Goal: Task Accomplishment & Management: Manage account settings

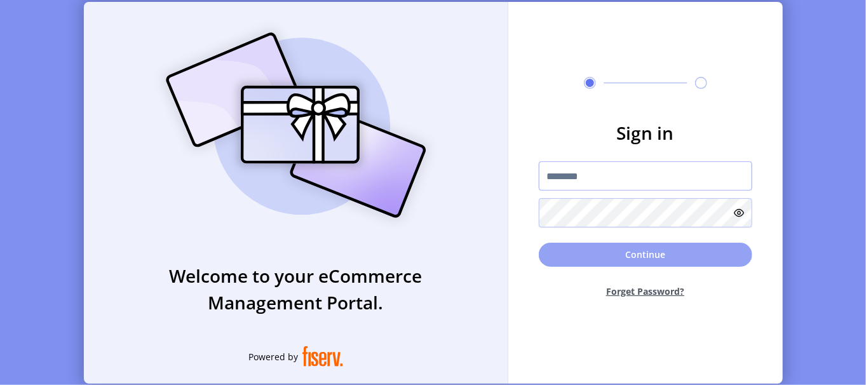
type input "**********"
click at [612, 251] on button "Continue" at bounding box center [645, 255] width 213 height 24
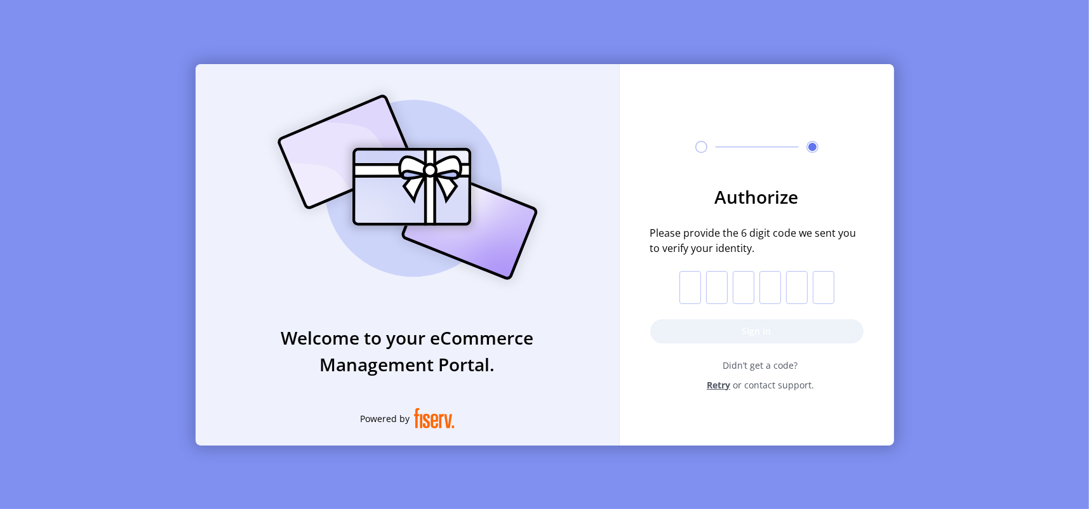
click at [688, 297] on input "text" at bounding box center [690, 287] width 22 height 33
type input "*"
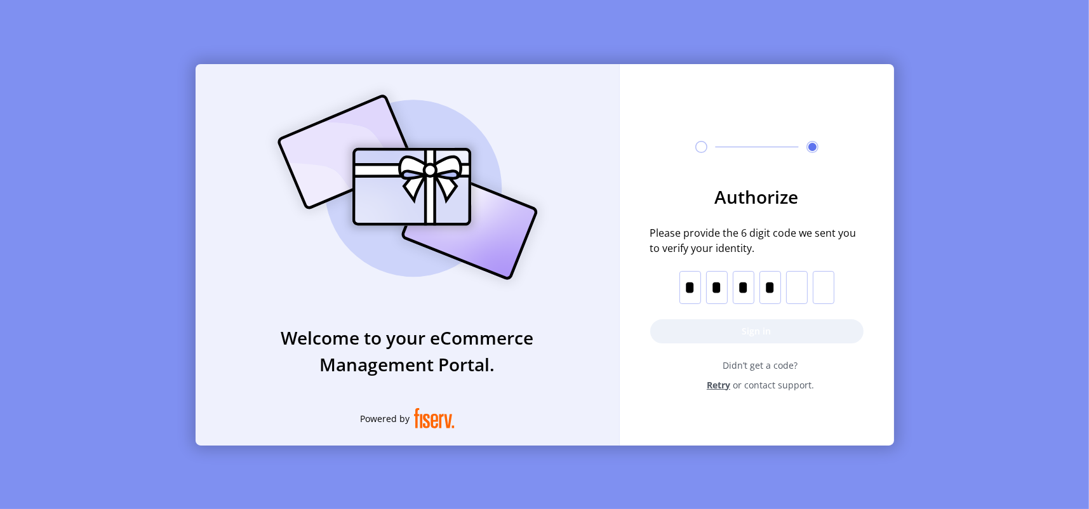
type input "*"
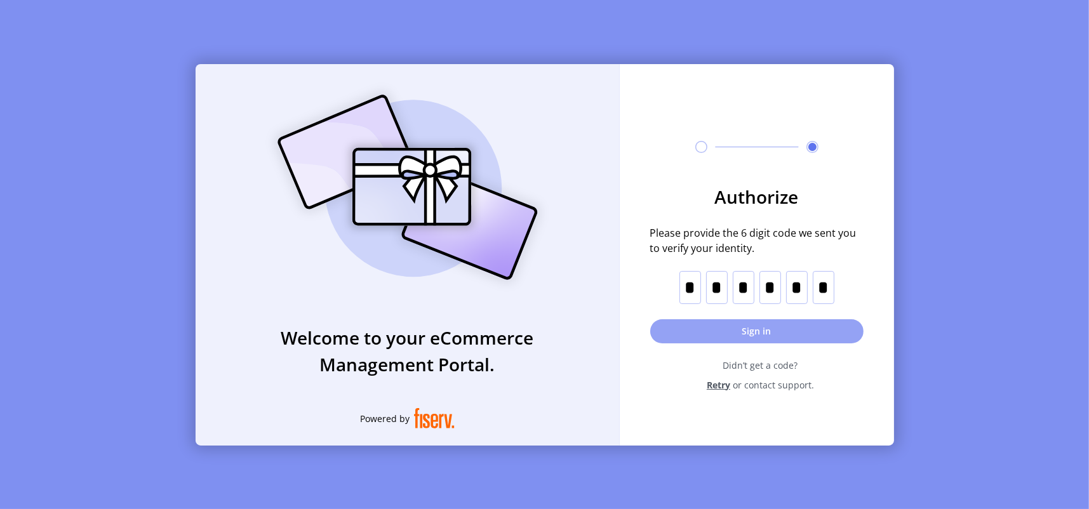
type input "*"
click at [766, 333] on button "Sign in" at bounding box center [756, 331] width 213 height 24
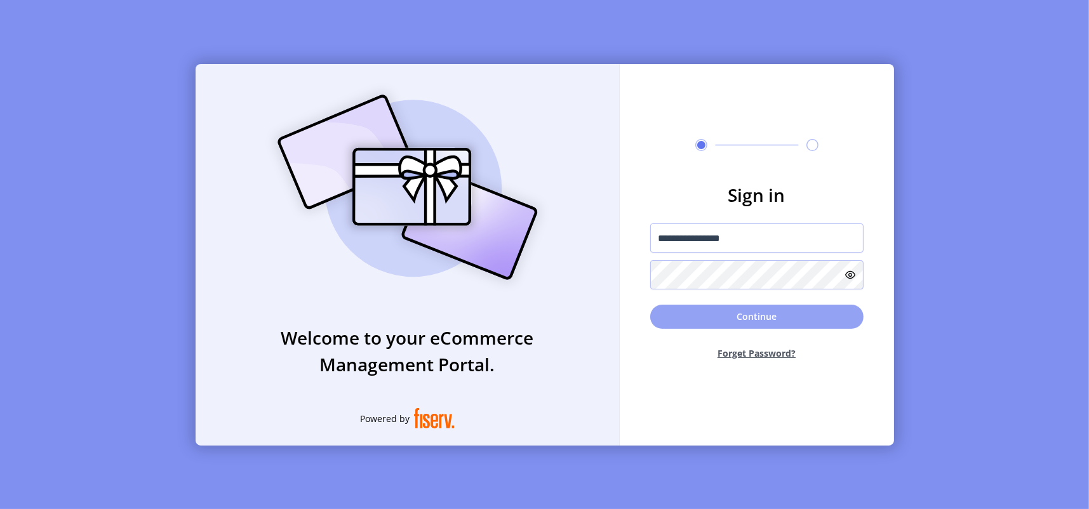
click at [745, 320] on button "Continue" at bounding box center [756, 317] width 213 height 24
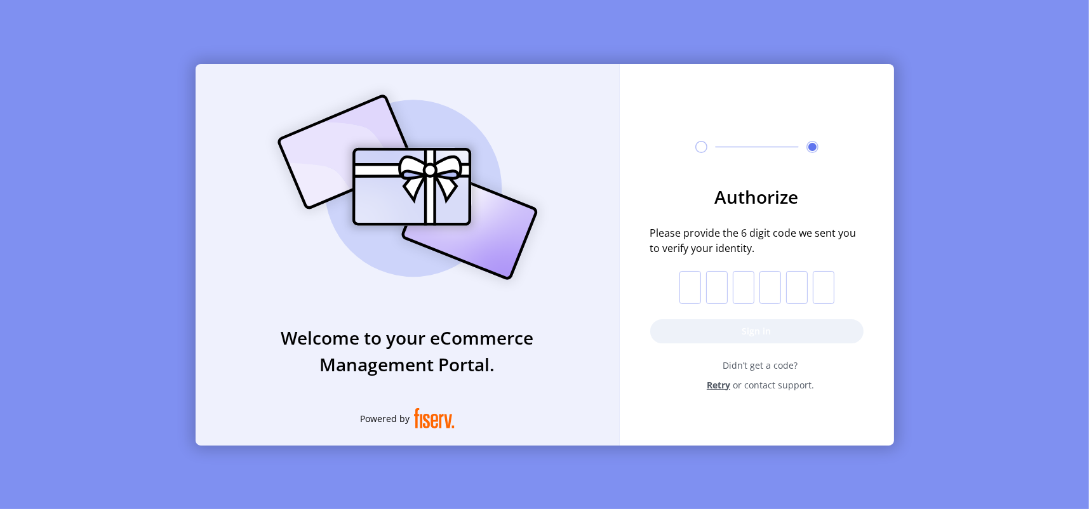
click at [690, 287] on input "text" at bounding box center [690, 287] width 22 height 33
paste input "*"
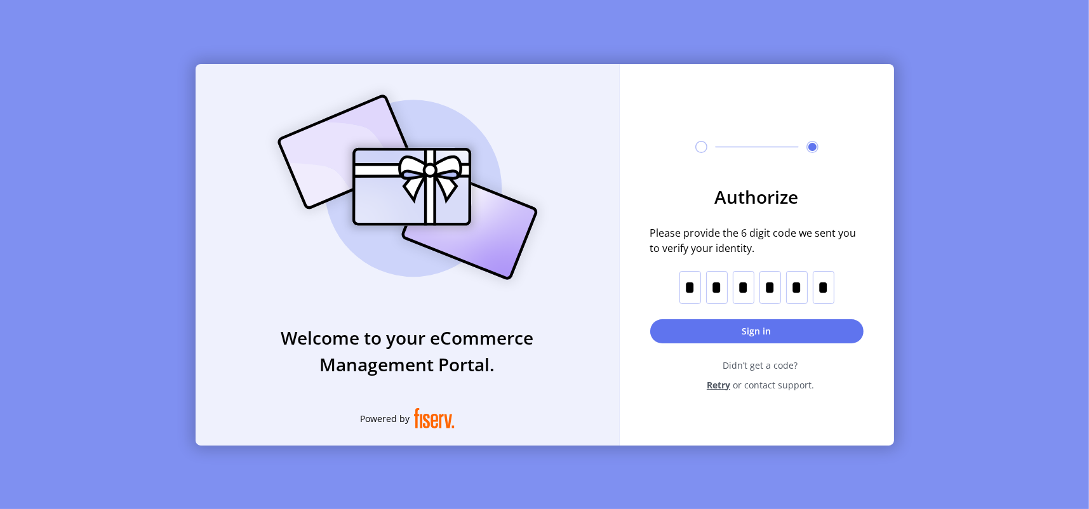
type input "*"
click at [754, 337] on button "Sign in" at bounding box center [756, 331] width 213 height 24
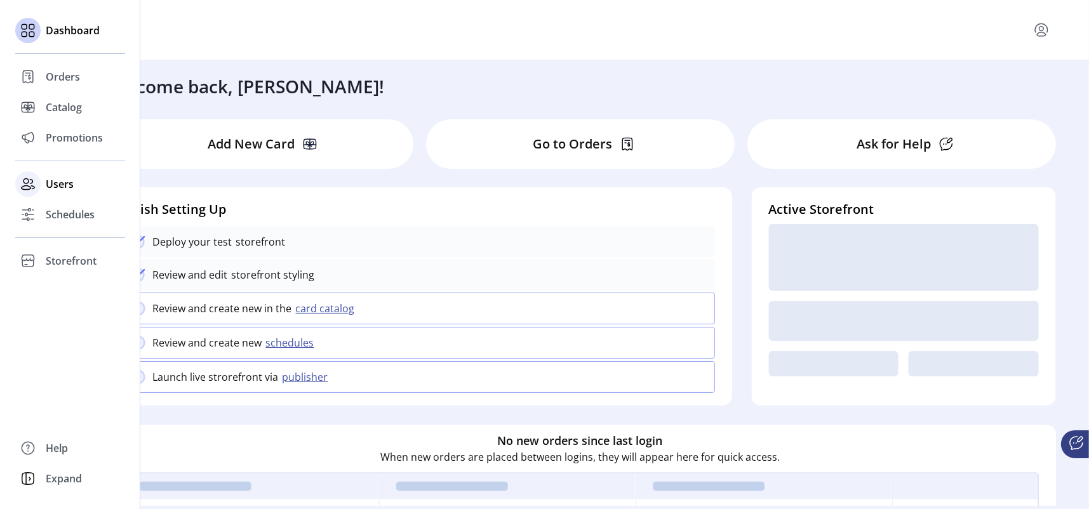
click at [39, 184] on div at bounding box center [27, 183] width 25 height 25
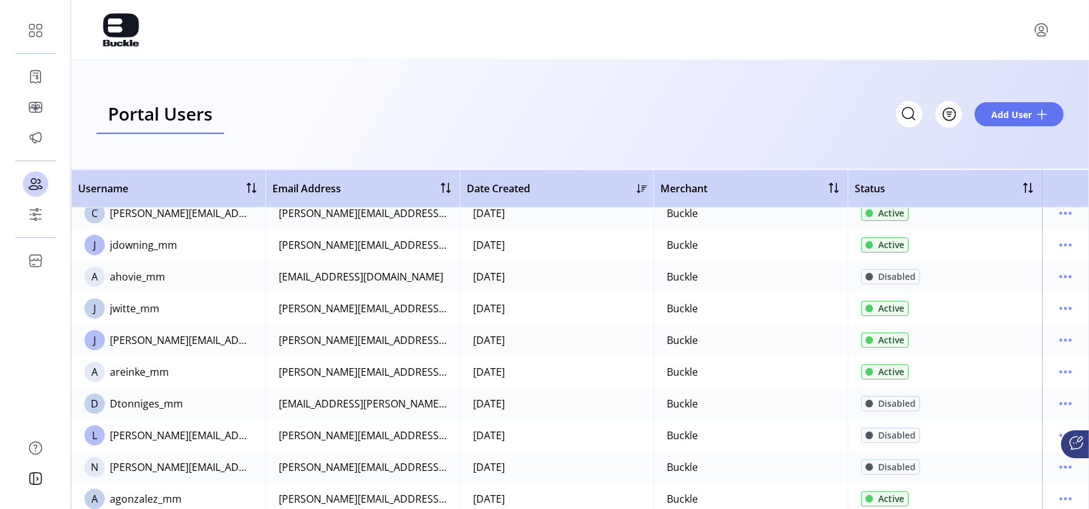
scroll to position [445, 0]
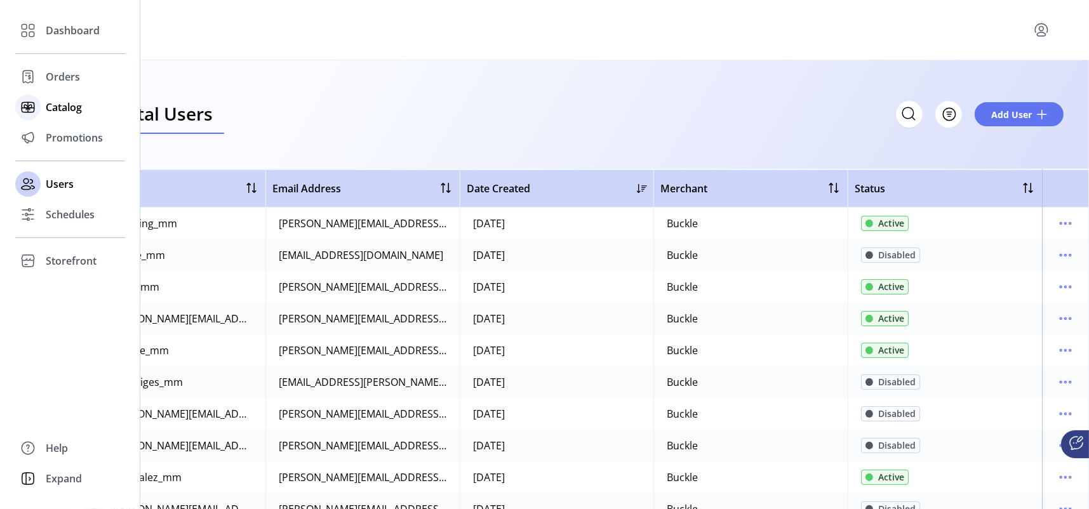
click at [53, 106] on span "Catalog" at bounding box center [64, 107] width 36 height 15
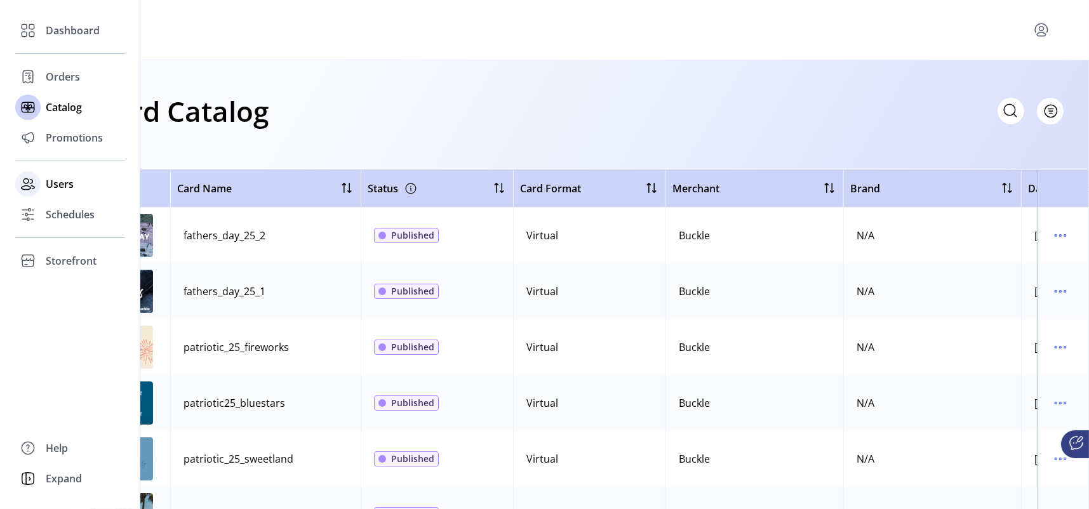
click at [48, 180] on span "Users" at bounding box center [60, 184] width 28 height 15
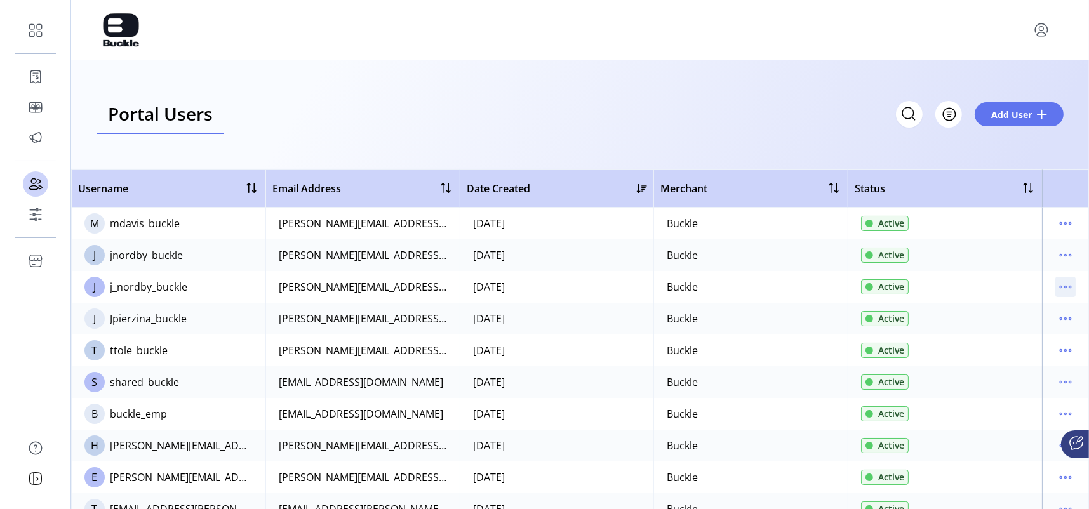
click at [865, 288] on icon "menu" at bounding box center [1065, 287] width 20 height 20
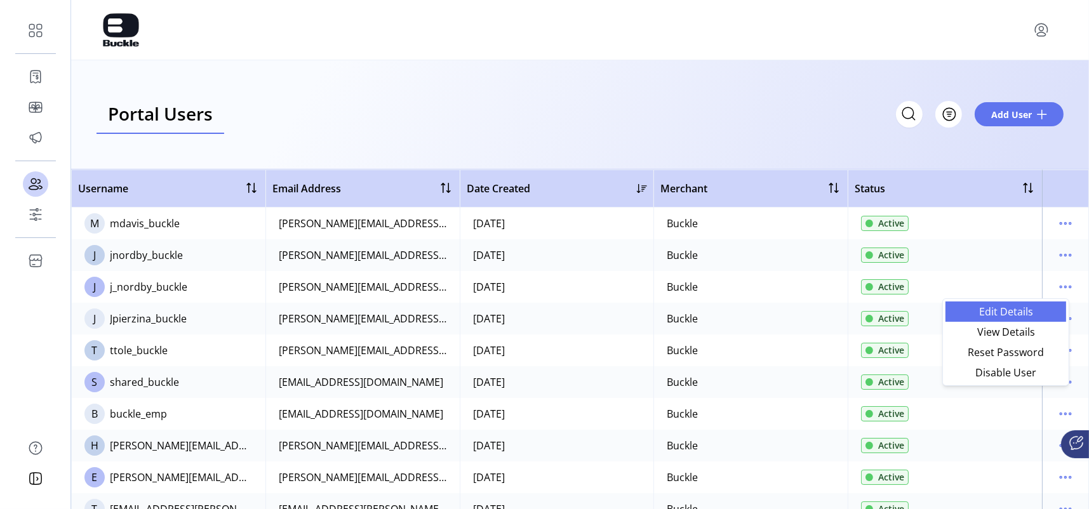
click at [865, 308] on span "Edit Details" at bounding box center [1005, 312] width 105 height 10
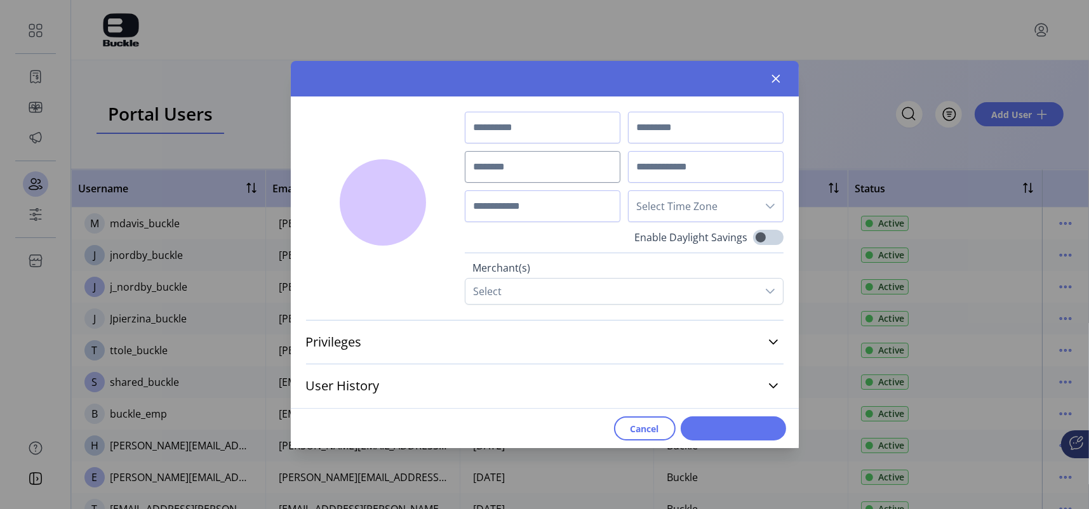
type input "*****"
type input "******"
type input "**********"
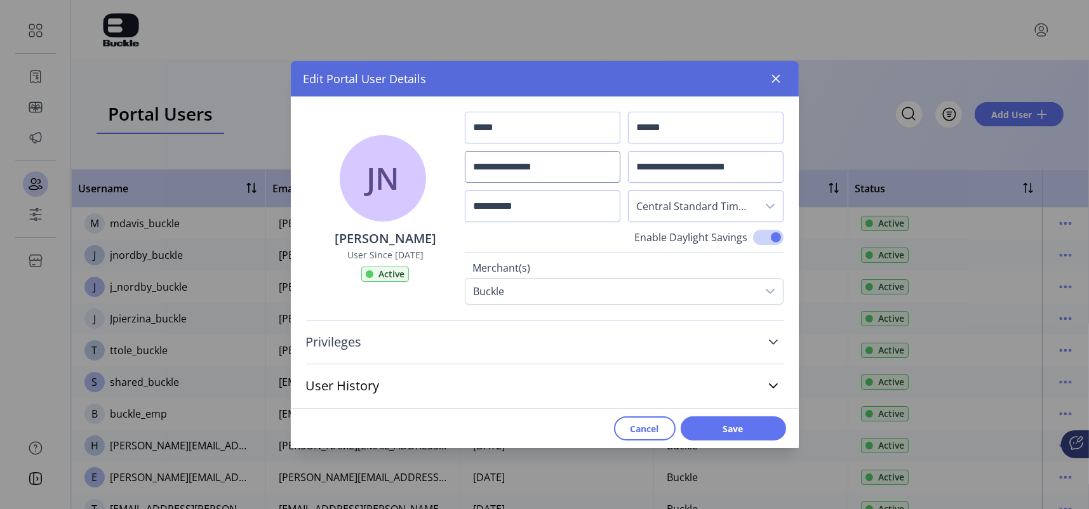
click at [770, 338] on icon at bounding box center [773, 342] width 10 height 10
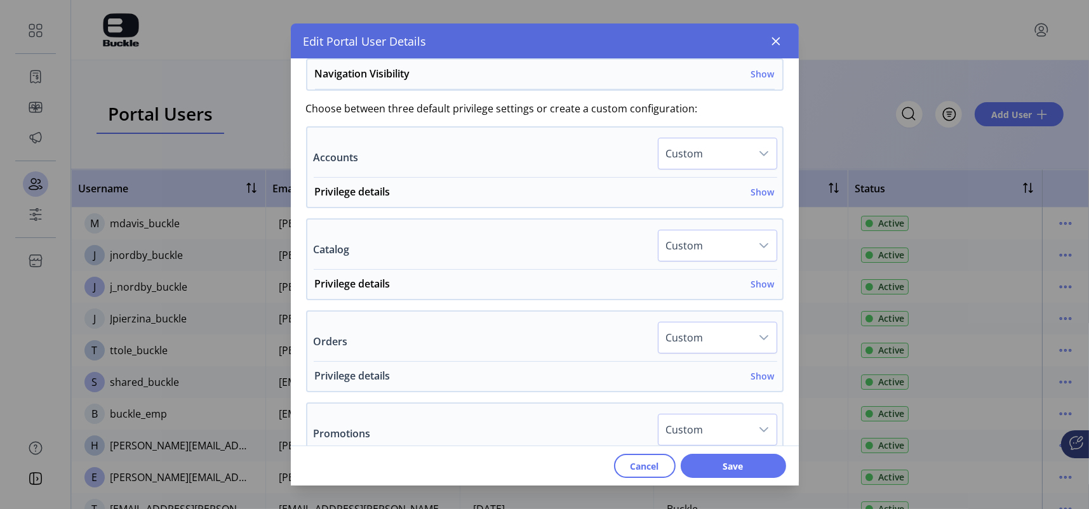
scroll to position [318, 0]
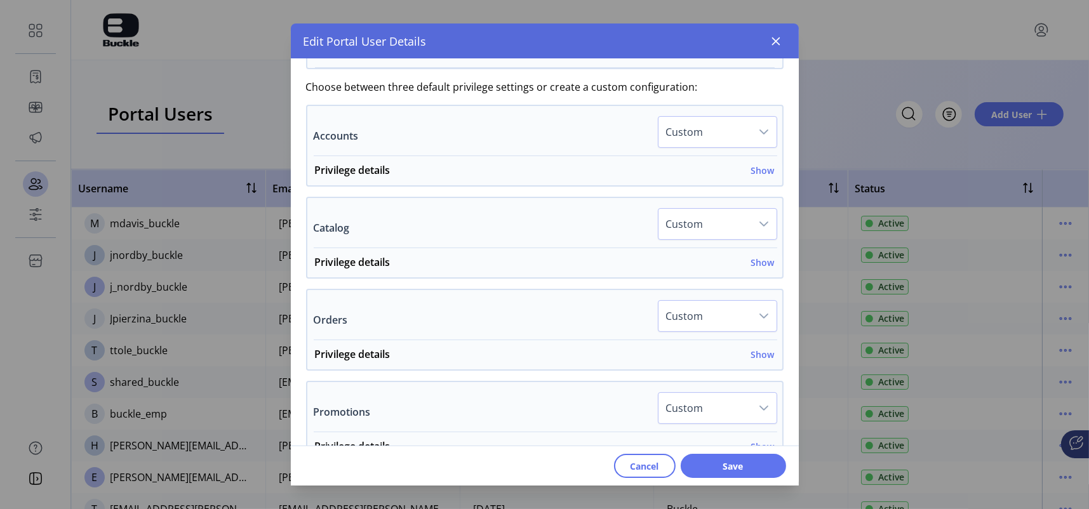
click at [759, 222] on icon "dropdown trigger" at bounding box center [763, 224] width 9 height 5
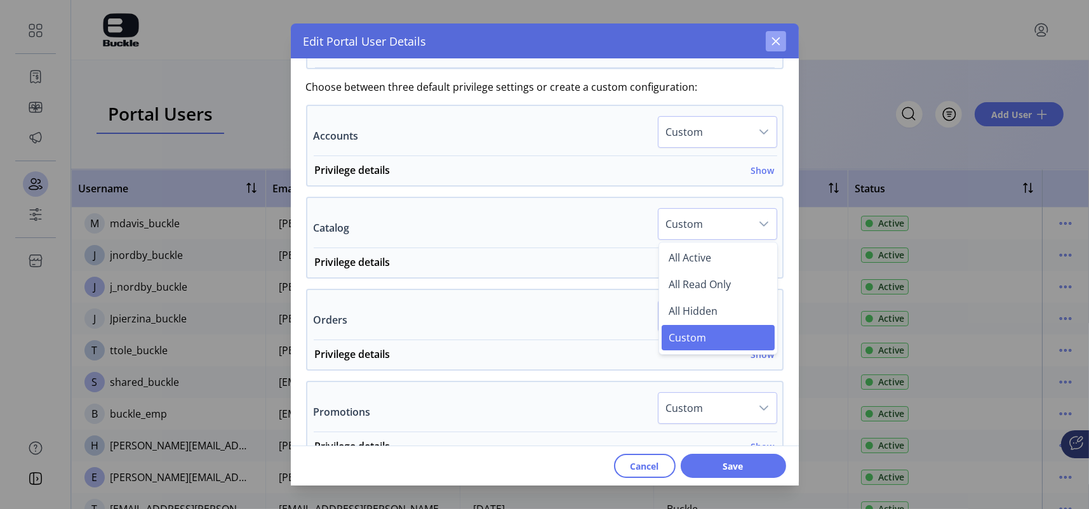
click at [778, 39] on icon "button" at bounding box center [776, 41] width 8 height 8
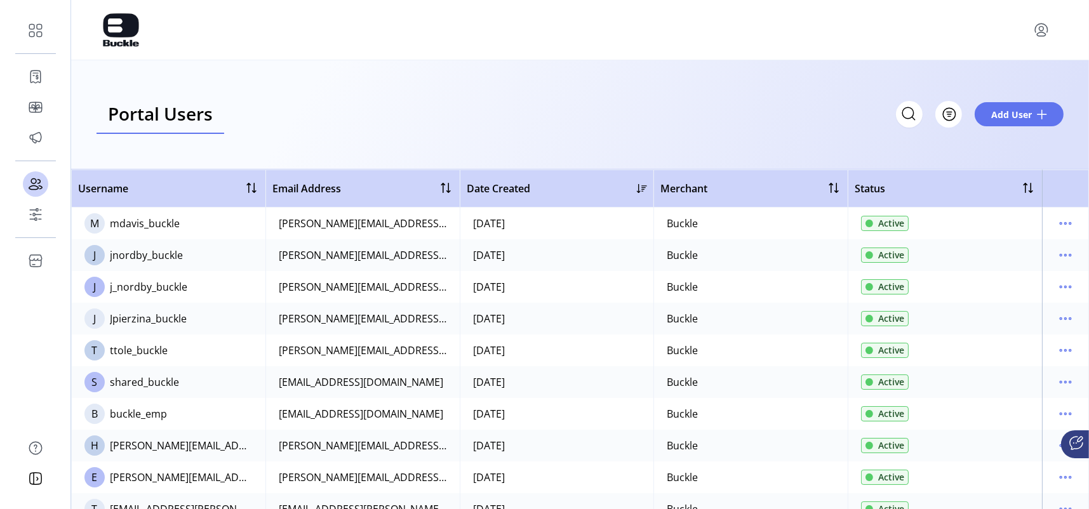
click at [185, 316] on td "J Jpierzina_buckle" at bounding box center [168, 319] width 194 height 32
click at [865, 322] on icon "menu" at bounding box center [1065, 319] width 20 height 20
click at [865, 282] on icon "menu" at bounding box center [1065, 287] width 20 height 20
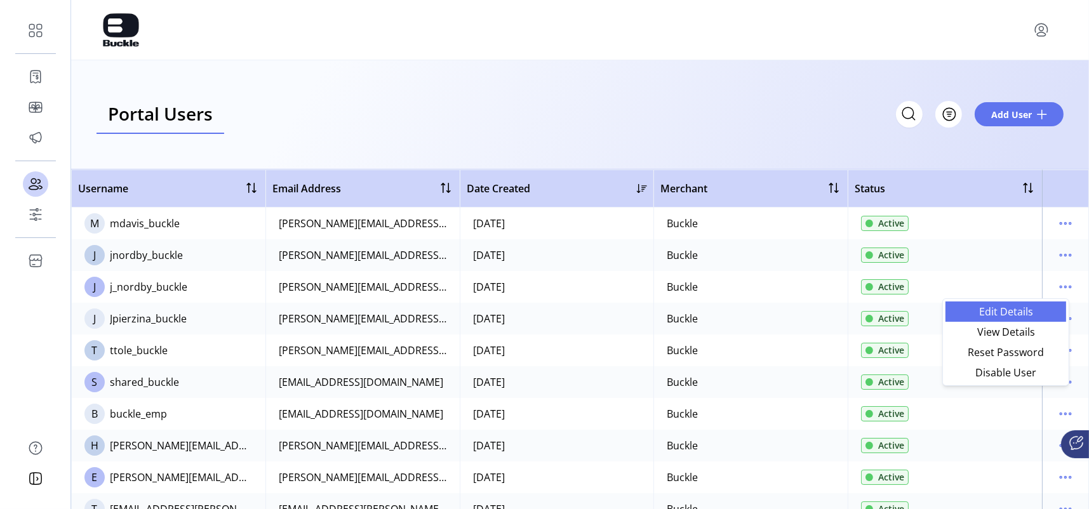
click at [865, 316] on span "Edit Details" at bounding box center [1005, 312] width 105 height 10
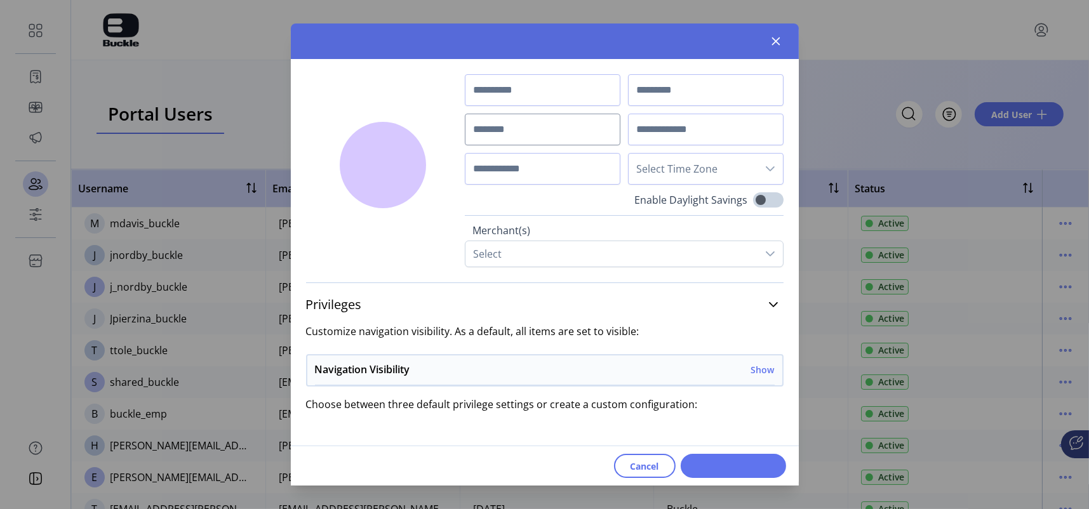
type input "*****"
type input "******"
type input "**********"
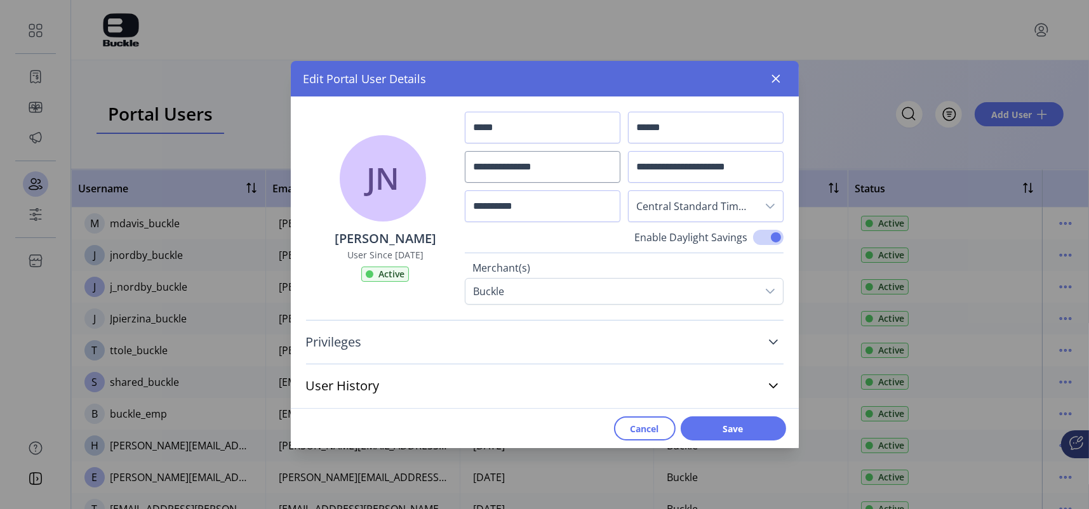
click at [772, 337] on icon at bounding box center [773, 342] width 10 height 10
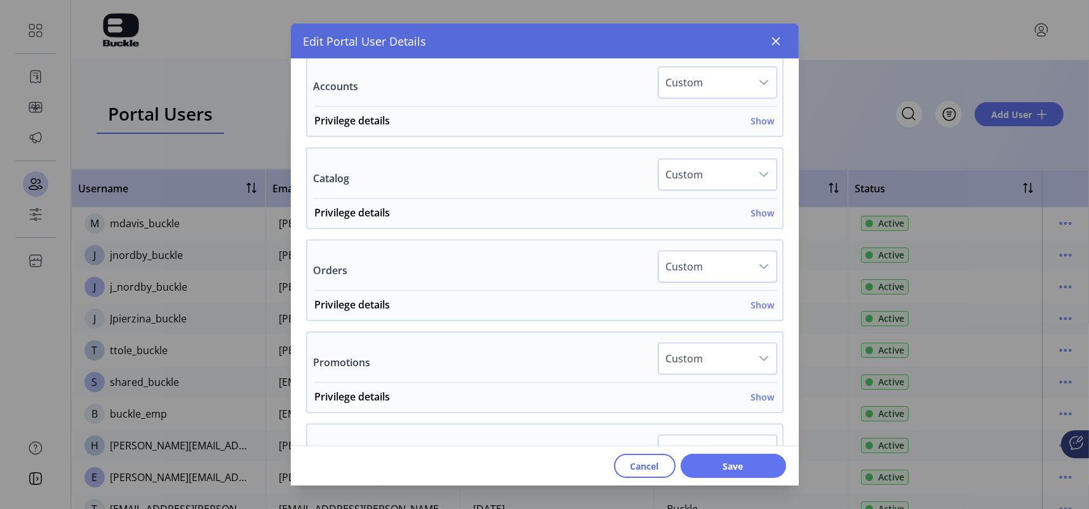
scroll to position [254, 0]
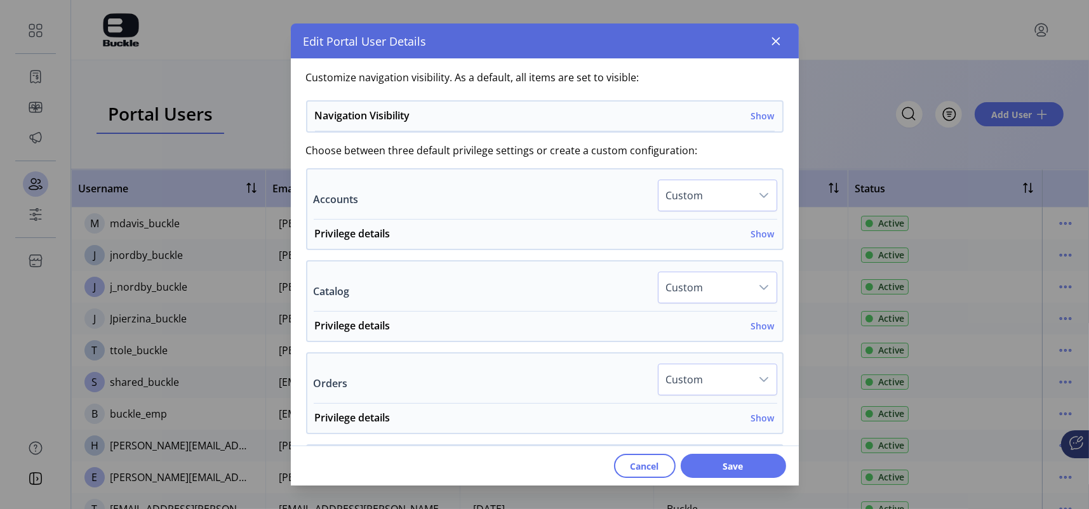
click at [770, 288] on div "Catalog Custom Privilege details Show Add New Card Active Read Only Hidden Addi…" at bounding box center [545, 301] width 478 height 82
click at [765, 283] on div "dropdown trigger" at bounding box center [763, 287] width 25 height 30
click at [707, 319] on li "All Active" at bounding box center [718, 321] width 113 height 25
click at [714, 384] on span "Save" at bounding box center [733, 466] width 72 height 13
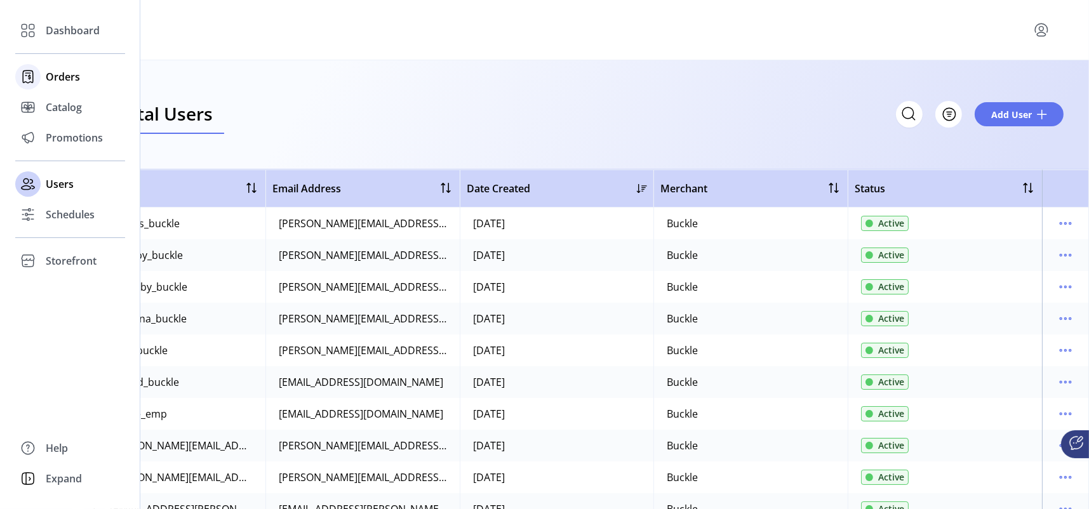
click at [53, 72] on span "Orders" at bounding box center [63, 76] width 34 height 15
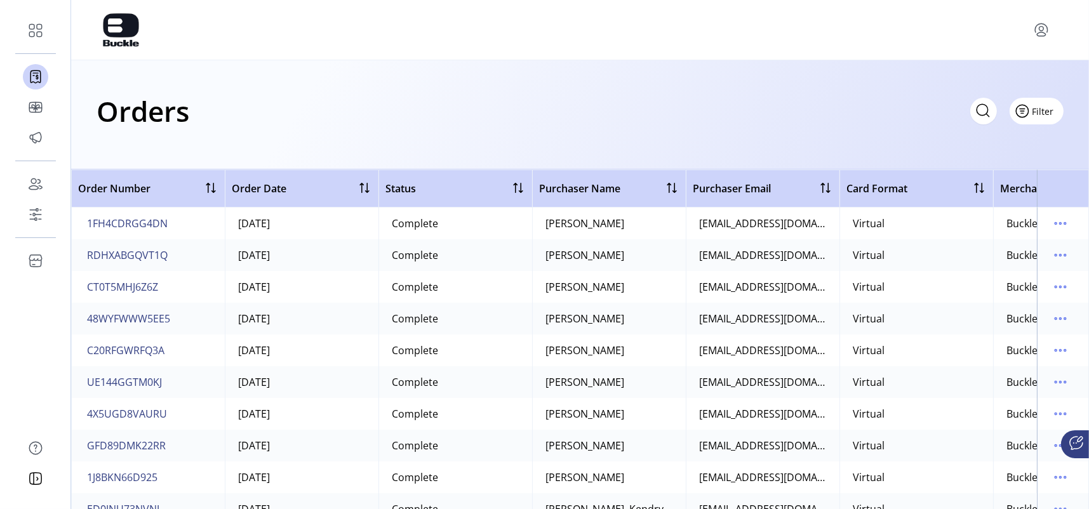
click at [865, 113] on span "Filter" at bounding box center [1044, 111] width 22 height 13
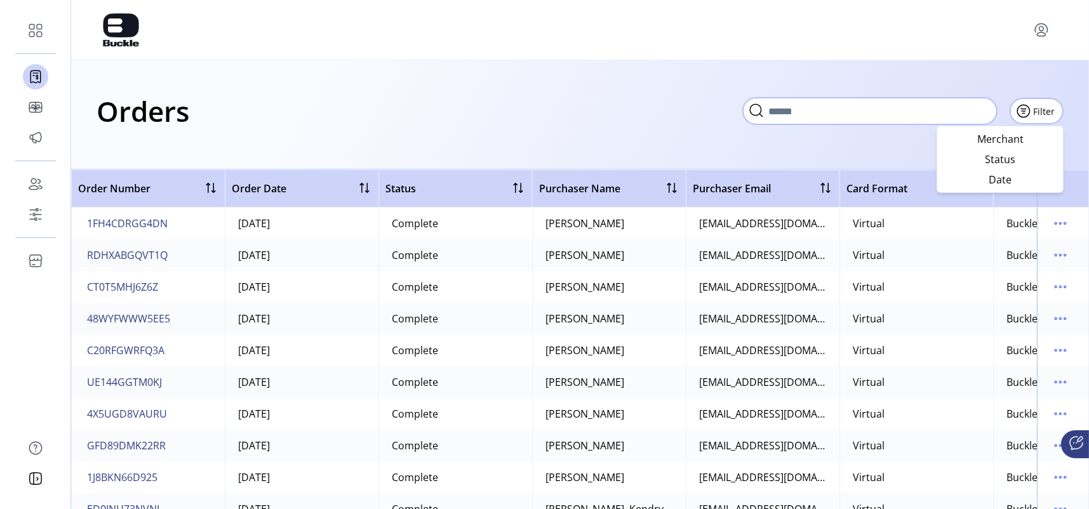
click at [865, 117] on input "text" at bounding box center [870, 111] width 254 height 27
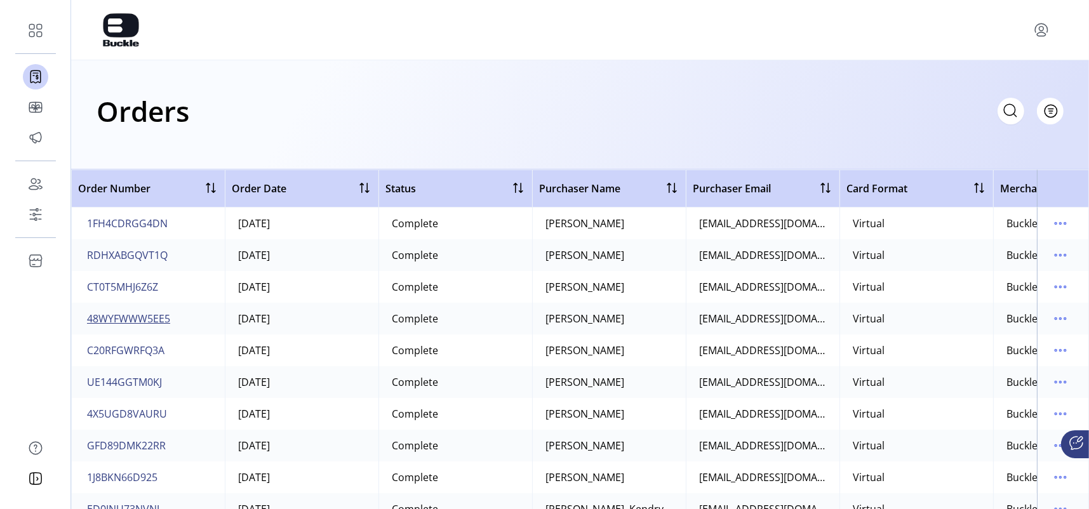
drag, startPoint x: 172, startPoint y: 320, endPoint x: 91, endPoint y: 323, distance: 81.3
click at [91, 323] on button "48WYFWWW5EE5" at bounding box center [128, 319] width 88 height 20
drag, startPoint x: 91, startPoint y: 323, endPoint x: 166, endPoint y: 316, distance: 75.9
click at [166, 316] on span "48WYFWWW5EE5" at bounding box center [128, 318] width 83 height 15
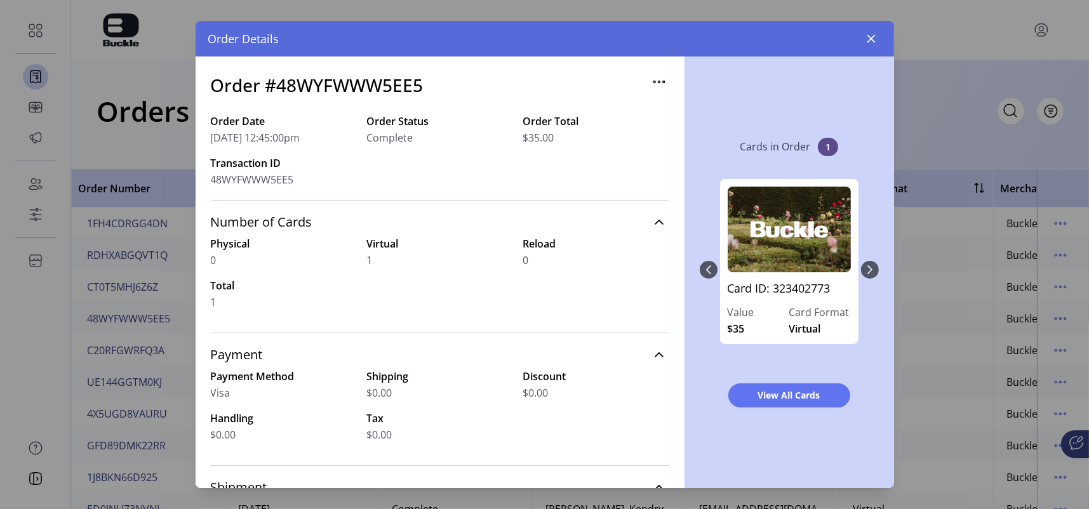
click at [857, 34] on div "Order Details" at bounding box center [545, 39] width 699 height 36
drag, startPoint x: 869, startPoint y: 38, endPoint x: 860, endPoint y: 46, distance: 11.7
click at [865, 39] on icon "button" at bounding box center [871, 39] width 10 height 10
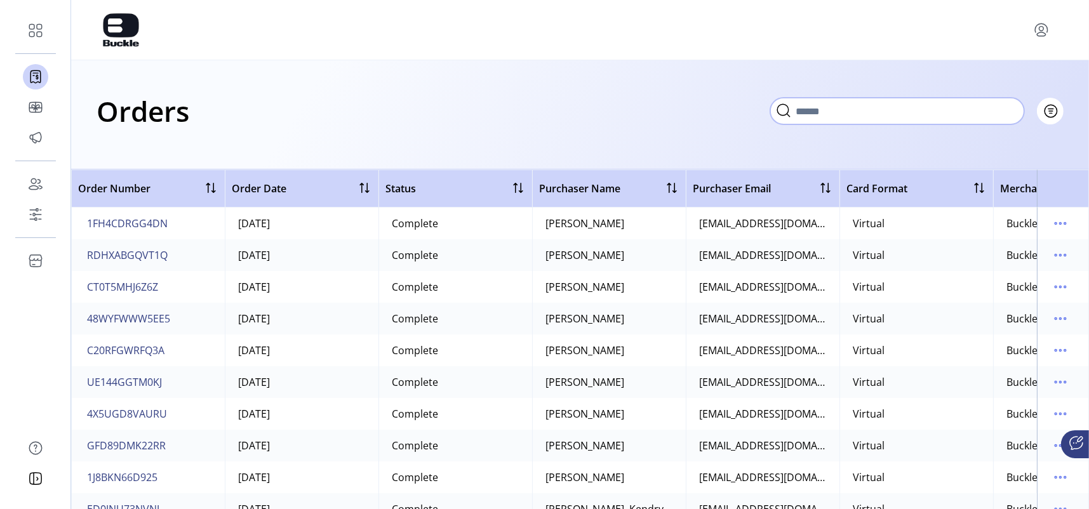
click at [865, 109] on input "text" at bounding box center [897, 111] width 254 height 27
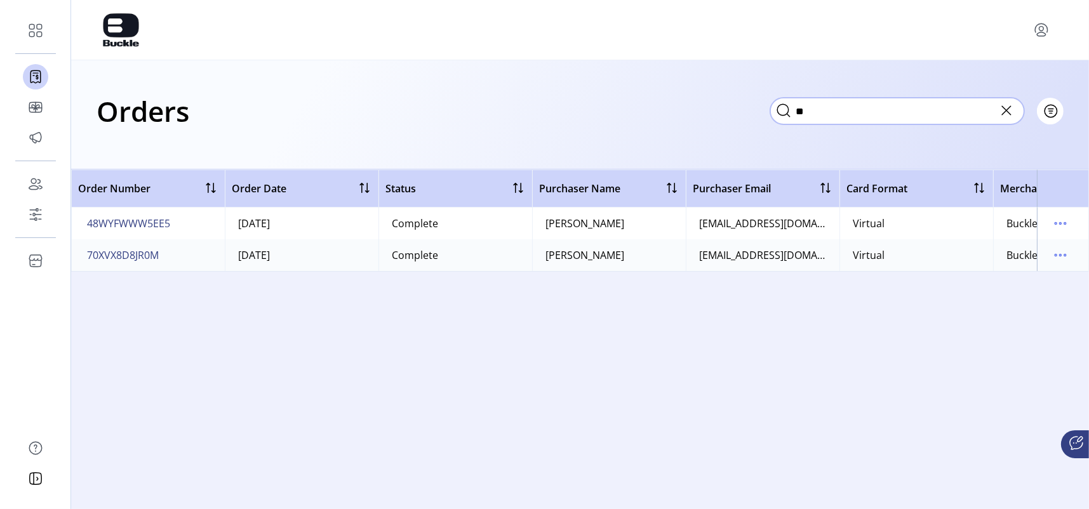
type input "*"
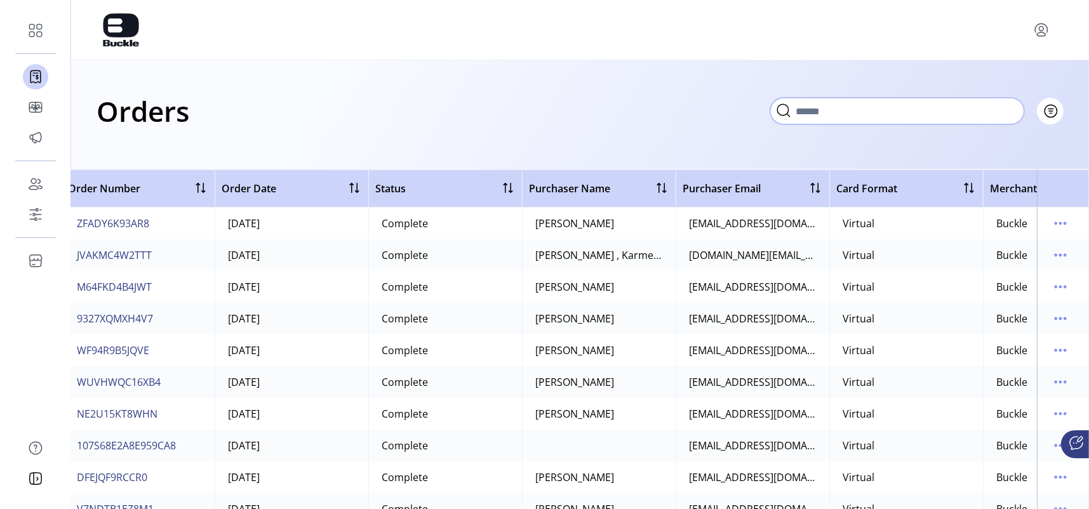
scroll to position [953, 0]
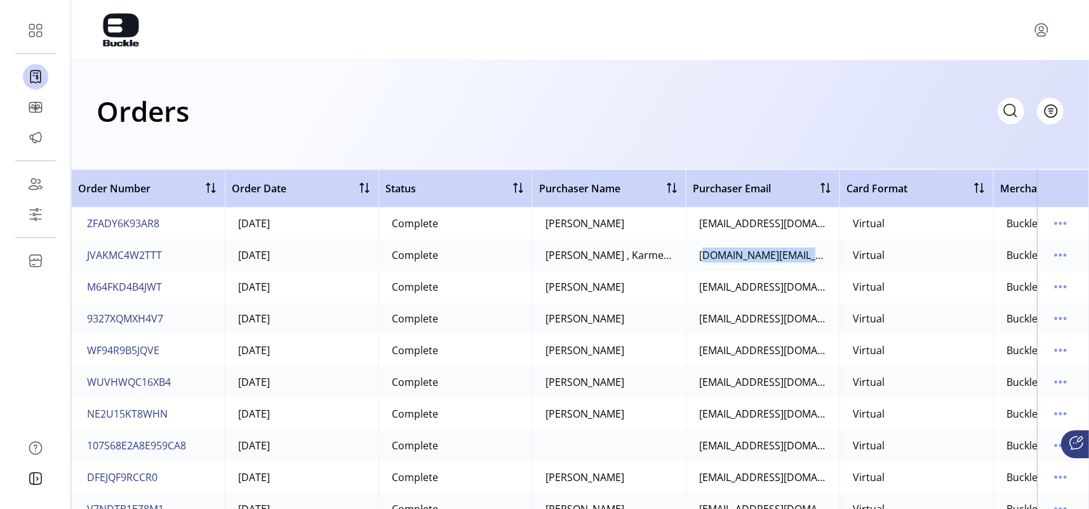
drag, startPoint x: 699, startPoint y: 257, endPoint x: 840, endPoint y: 255, distance: 141.6
click at [840, 255] on tr "JVAKMC4W2TTT [DATE] Complete [PERSON_NAME] , Karmechia [DOMAIN_NAME][EMAIL_ADDR…" at bounding box center [635, 255] width 1128 height 32
copy div "[DOMAIN_NAME][EMAIL_ADDRESS][DOMAIN_NAME]"
click at [865, 115] on icon at bounding box center [1010, 110] width 20 height 20
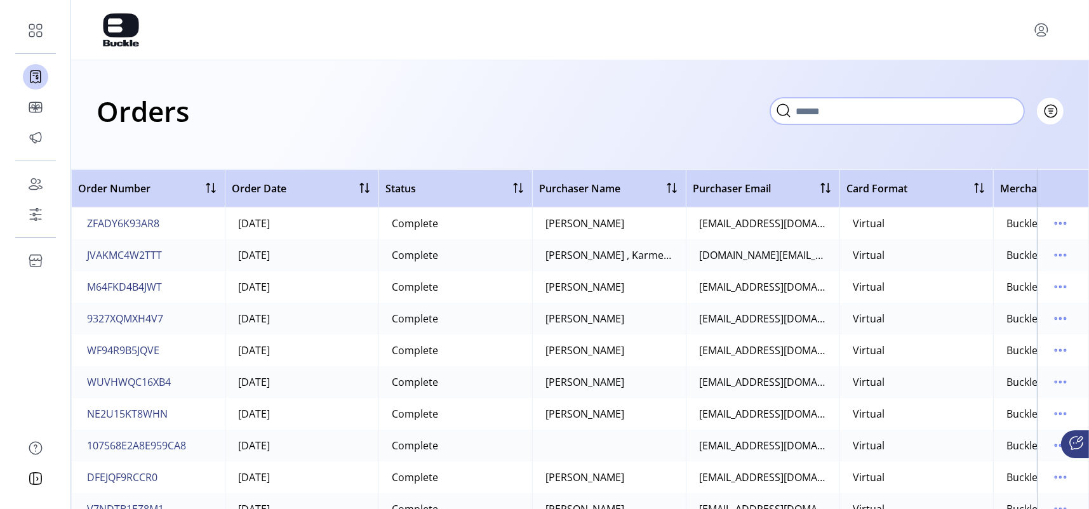
click at [865, 108] on input "text" at bounding box center [897, 111] width 254 height 27
paste input "**********"
type input "**********"
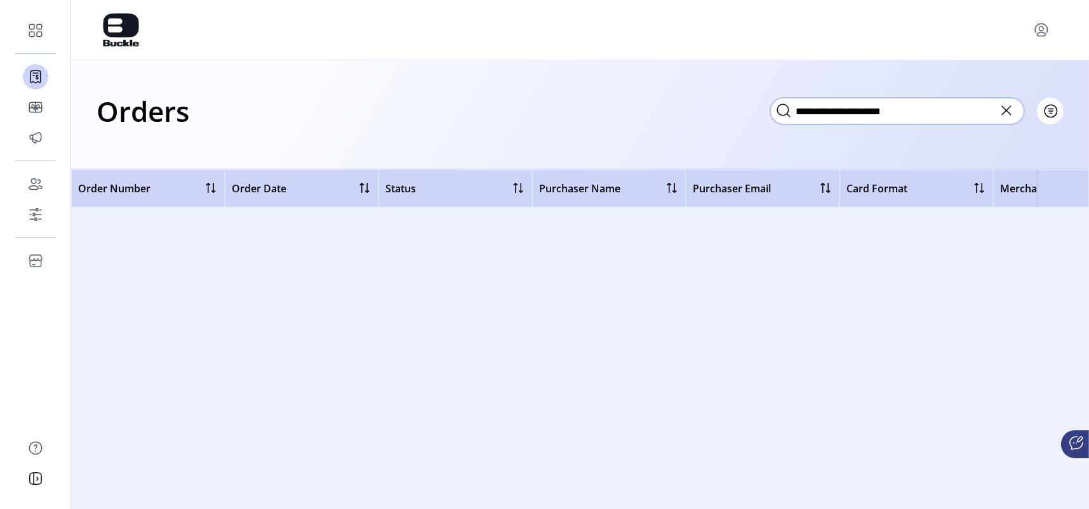
scroll to position [0, 0]
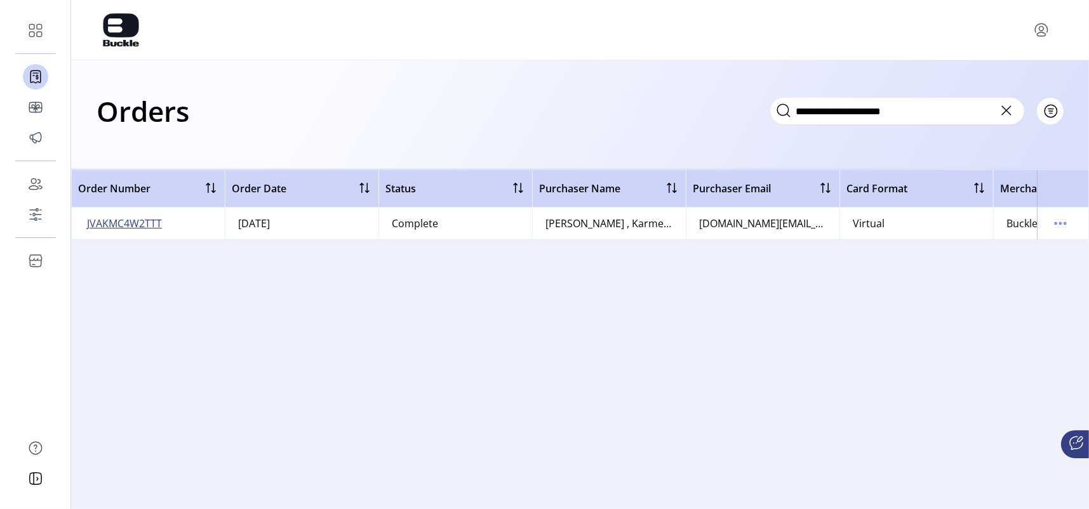
click at [138, 223] on span "JVAKMC4W2TTT" at bounding box center [124, 223] width 75 height 15
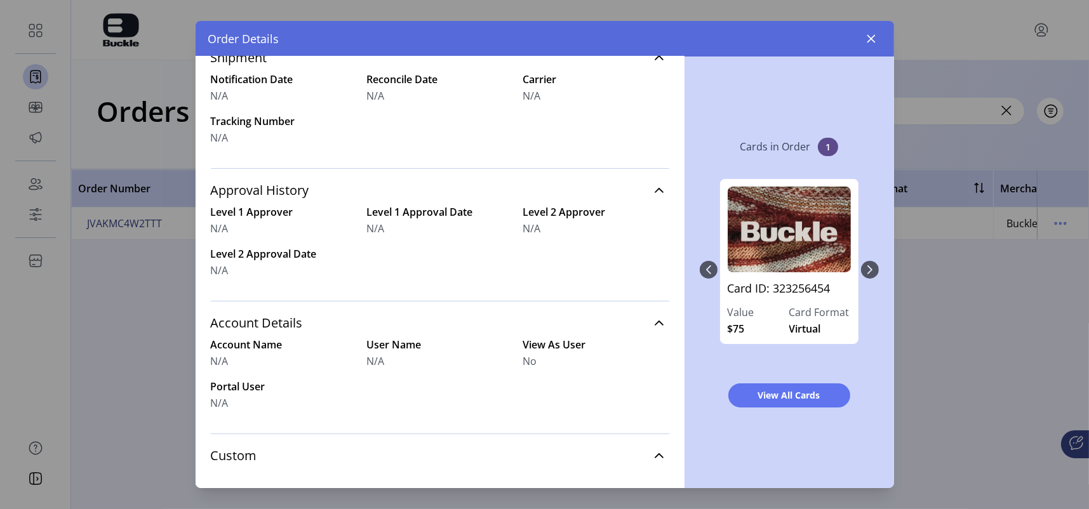
scroll to position [461, 0]
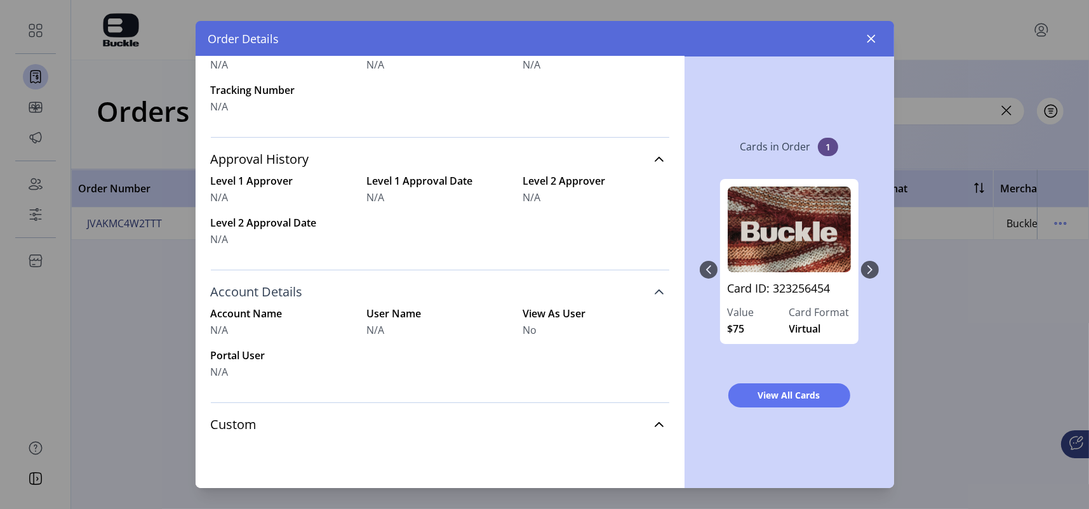
click at [655, 290] on icon at bounding box center [659, 292] width 9 height 5
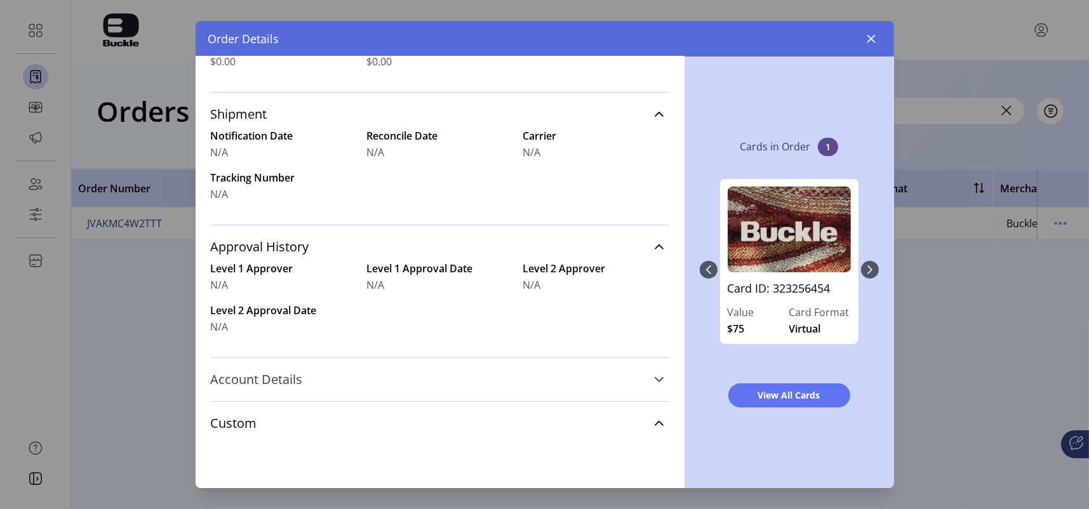
scroll to position [372, 0]
click at [655, 379] on icon at bounding box center [659, 380] width 9 height 5
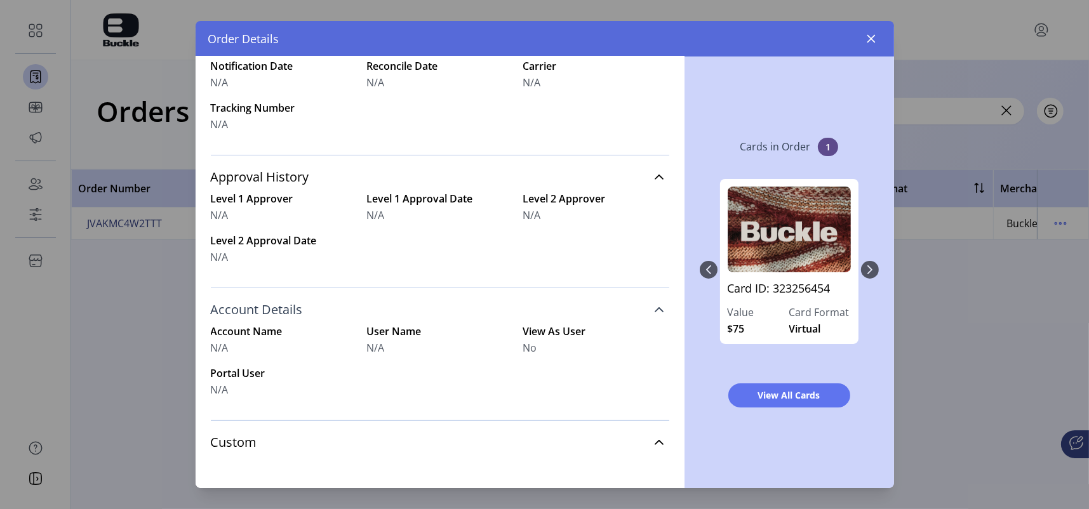
scroll to position [461, 0]
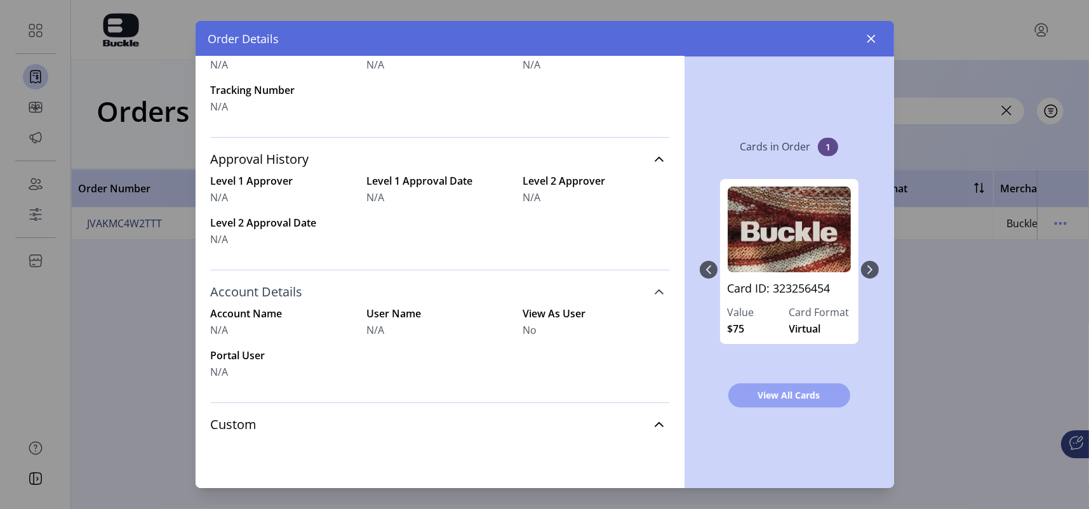
click at [785, 384] on span "View All Cards" at bounding box center [789, 395] width 89 height 13
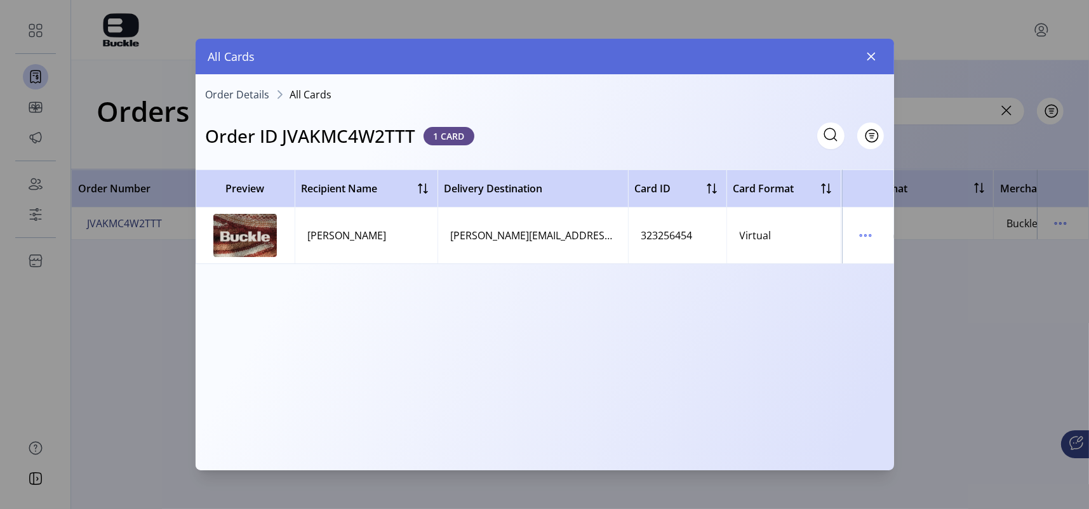
drag, startPoint x: 592, startPoint y: 455, endPoint x: 693, endPoint y: 453, distance: 100.4
click at [737, 384] on div "Preview Recipient Name Delivery Destination Card ID Card Format Delivery Status…" at bounding box center [545, 313] width 699 height 287
click at [865, 60] on icon "button" at bounding box center [871, 56] width 10 height 10
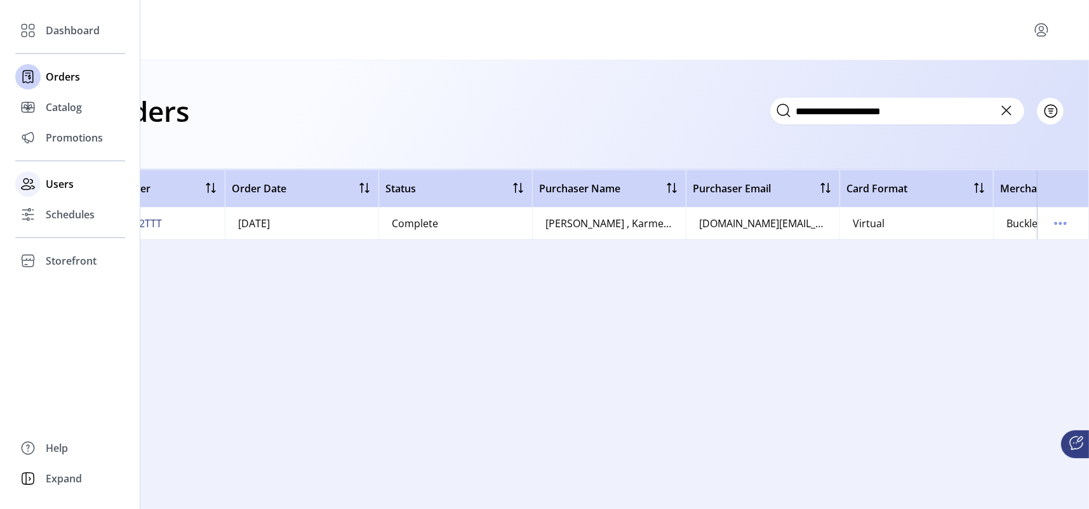
click at [58, 183] on span "Users" at bounding box center [60, 184] width 28 height 15
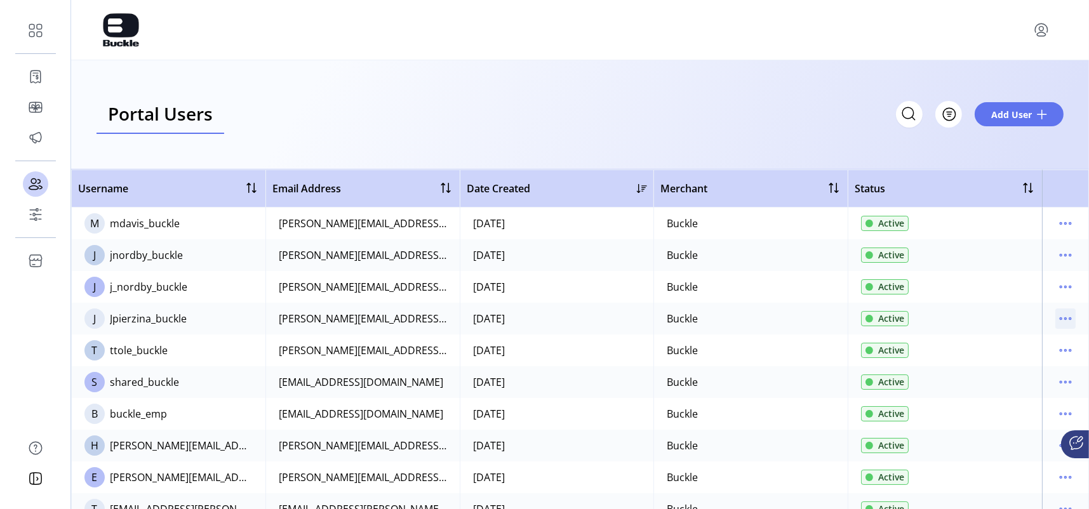
click at [865, 316] on icon "menu" at bounding box center [1065, 319] width 20 height 20
click at [865, 364] on span "View Details" at bounding box center [1005, 364] width 105 height 10
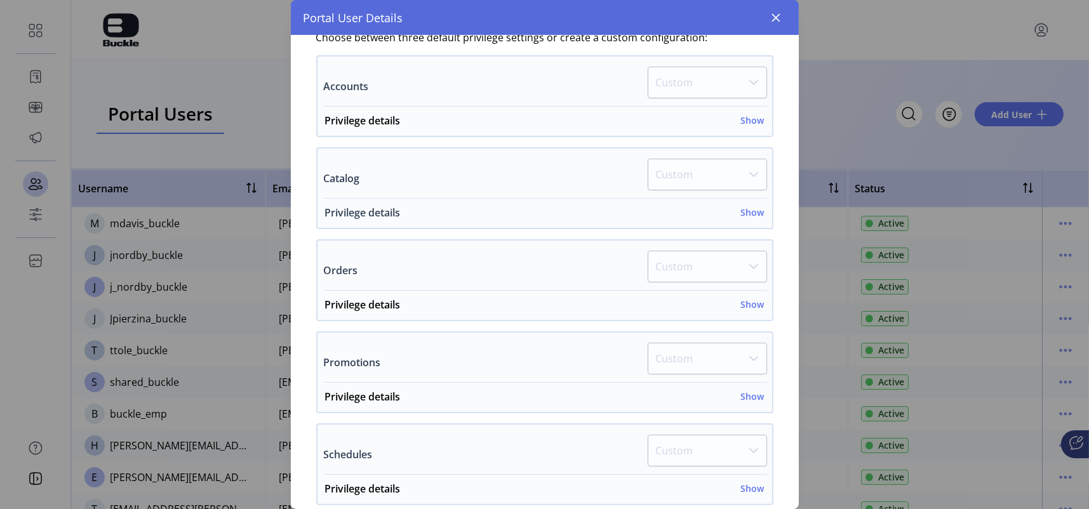
scroll to position [381, 0]
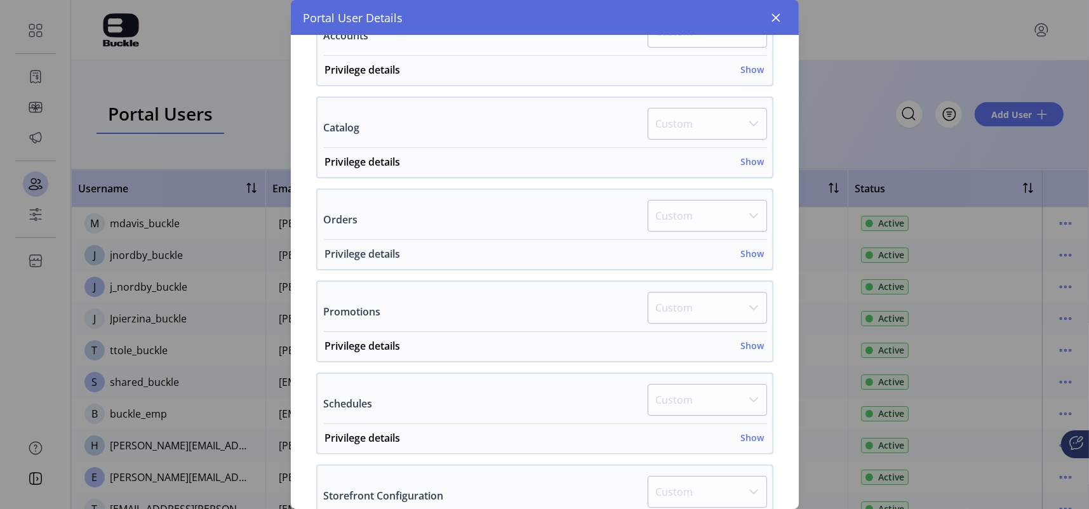
click at [743, 253] on h6 "Show" at bounding box center [752, 253] width 23 height 13
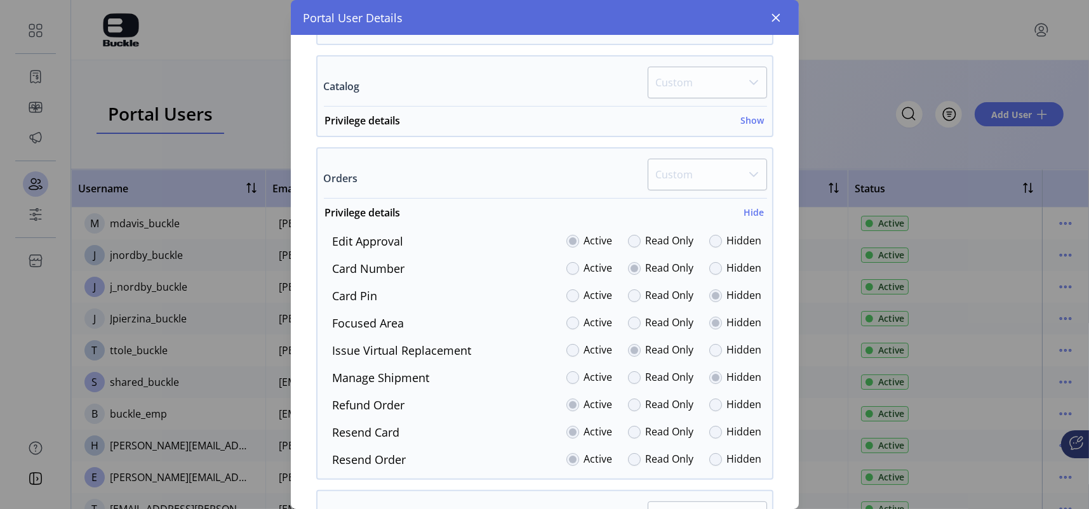
scroll to position [445, 0]
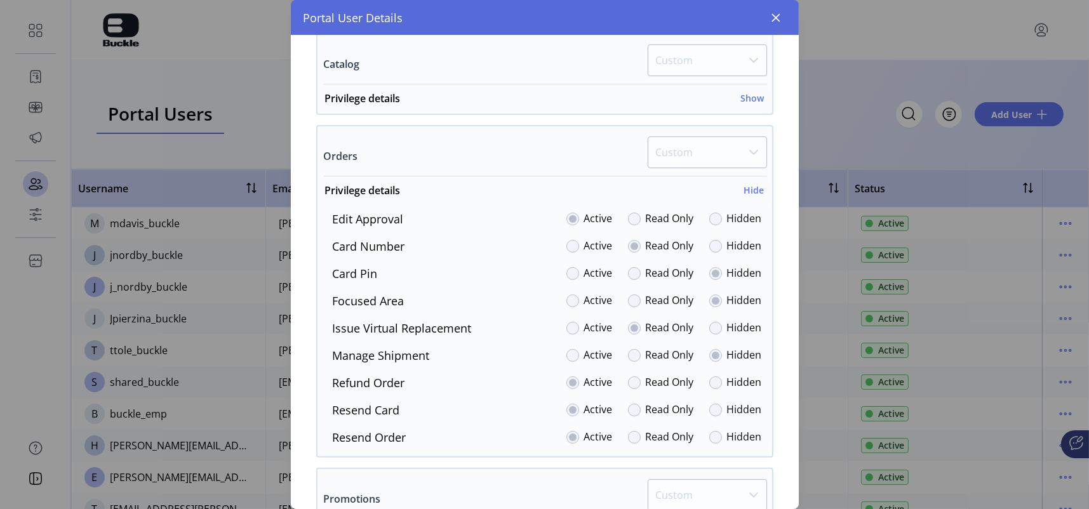
click at [567, 246] on div at bounding box center [572, 246] width 13 height 13
click at [779, 19] on icon "button" at bounding box center [776, 18] width 10 height 10
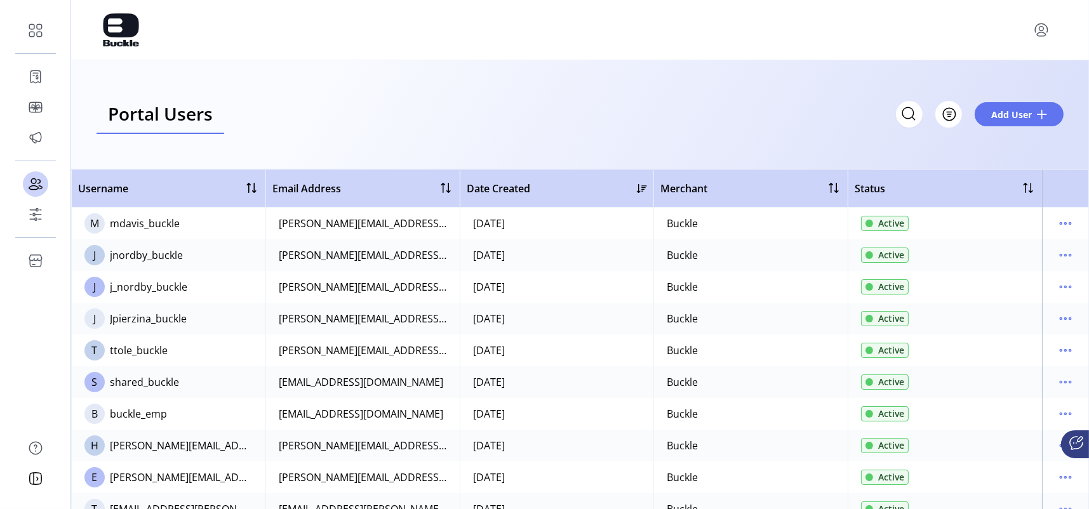
scroll to position [951, 0]
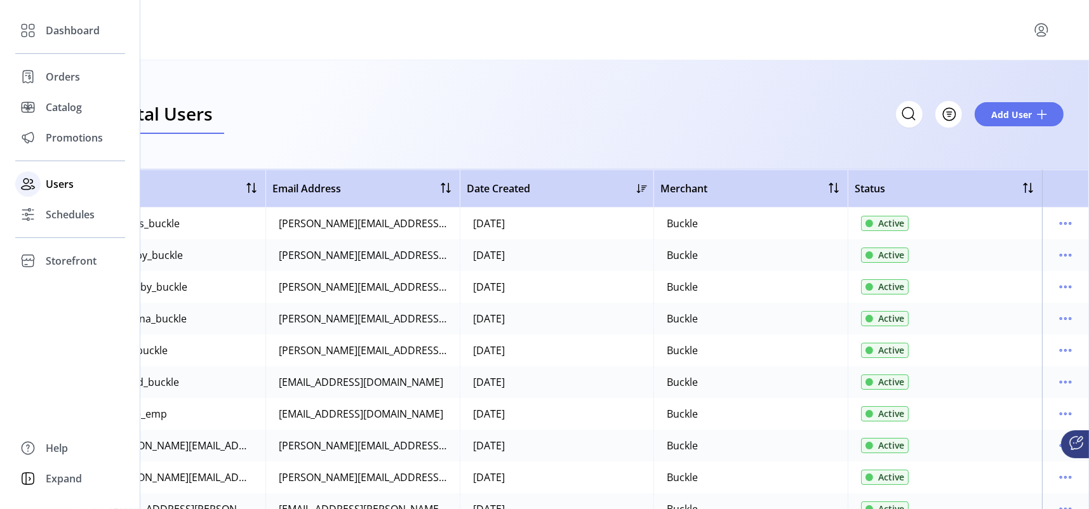
click at [48, 187] on span "Users" at bounding box center [60, 184] width 28 height 15
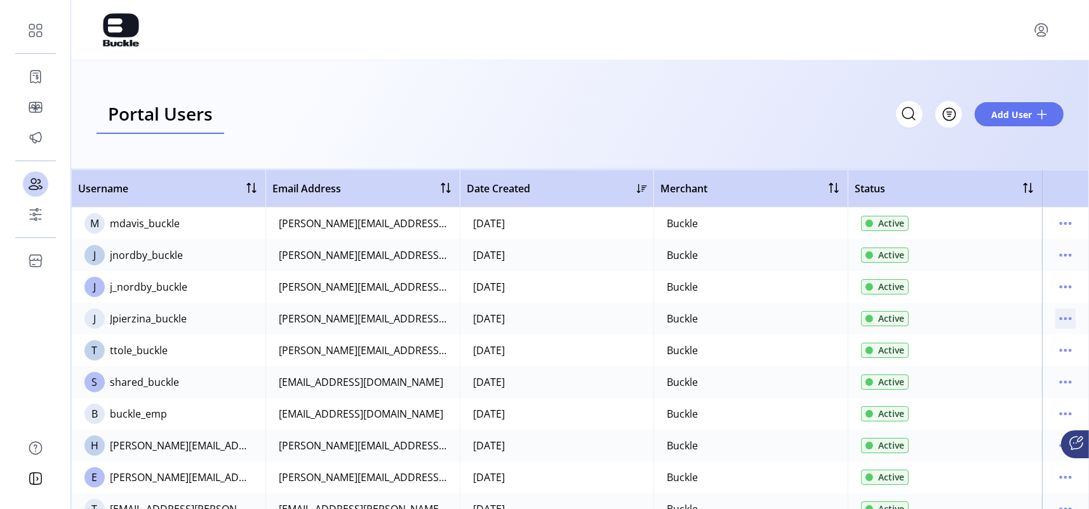
click at [865, 321] on icon "menu" at bounding box center [1065, 319] width 20 height 20
click at [865, 361] on span "View Details" at bounding box center [1005, 364] width 105 height 10
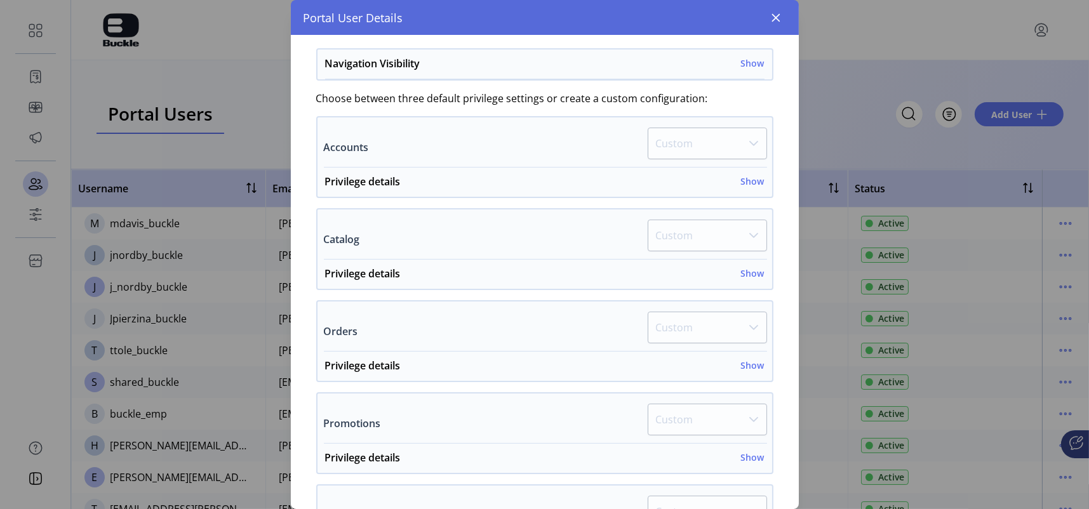
scroll to position [318, 0]
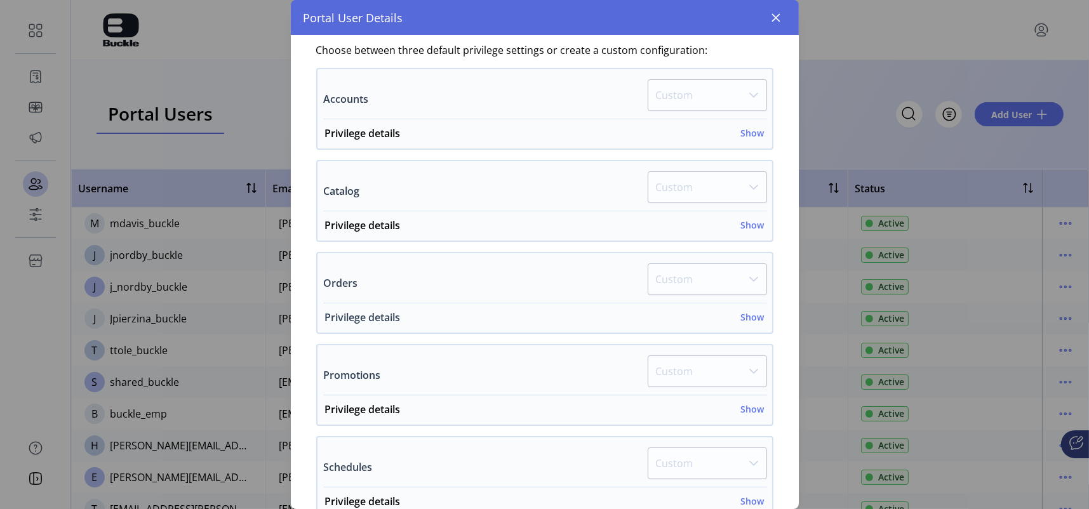
click at [749, 315] on h6 "Show" at bounding box center [752, 317] width 23 height 13
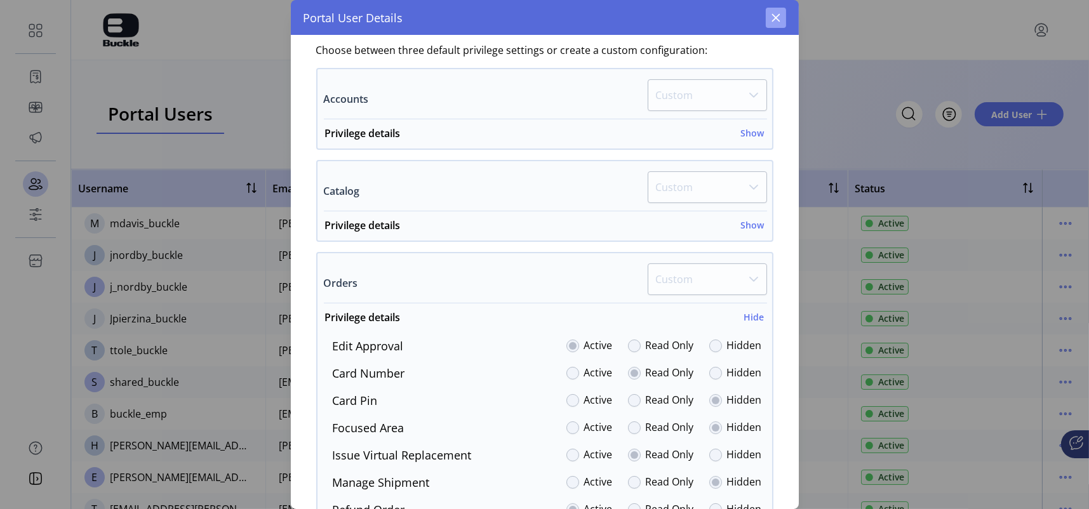
click at [769, 20] on button "button" at bounding box center [776, 18] width 20 height 20
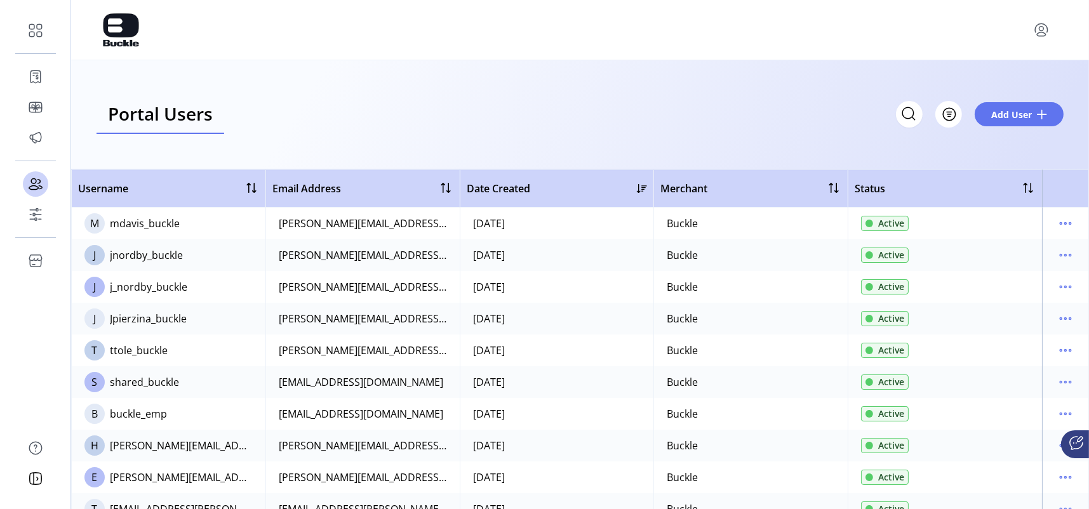
scroll to position [628, 0]
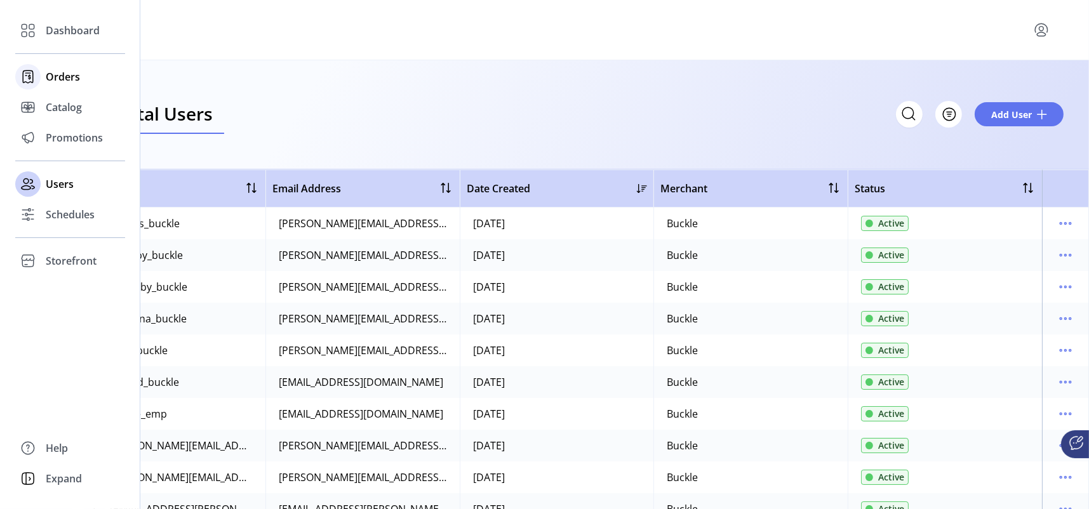
click at [70, 79] on span "Orders" at bounding box center [63, 76] width 34 height 15
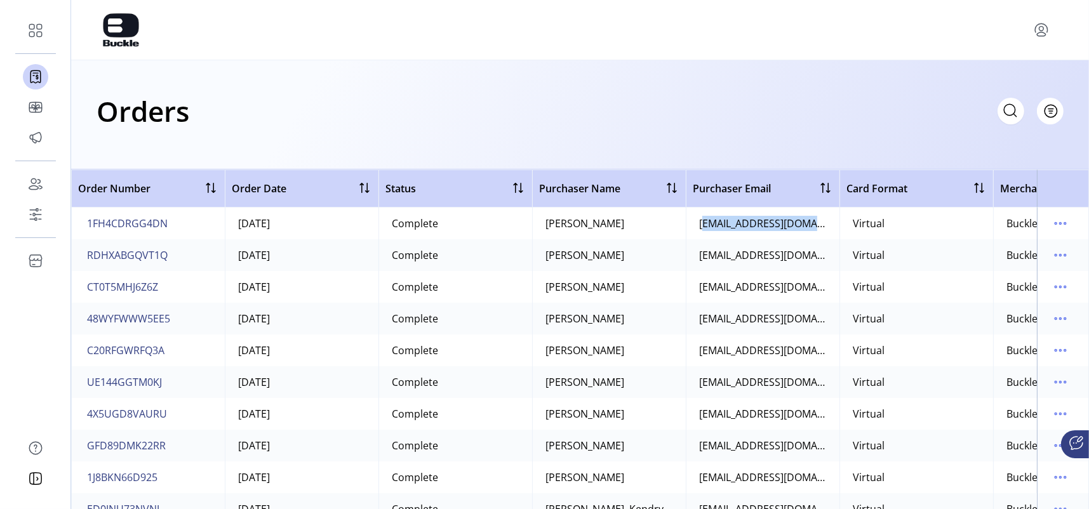
drag, startPoint x: 815, startPoint y: 224, endPoint x: 701, endPoint y: 226, distance: 114.3
click at [701, 226] on td "[EMAIL_ADDRESS][DOMAIN_NAME]" at bounding box center [763, 224] width 154 height 32
copy div "[EMAIL_ADDRESS][DOMAIN_NAME]"
click at [865, 114] on icon at bounding box center [1010, 110] width 20 height 20
paste input "**********"
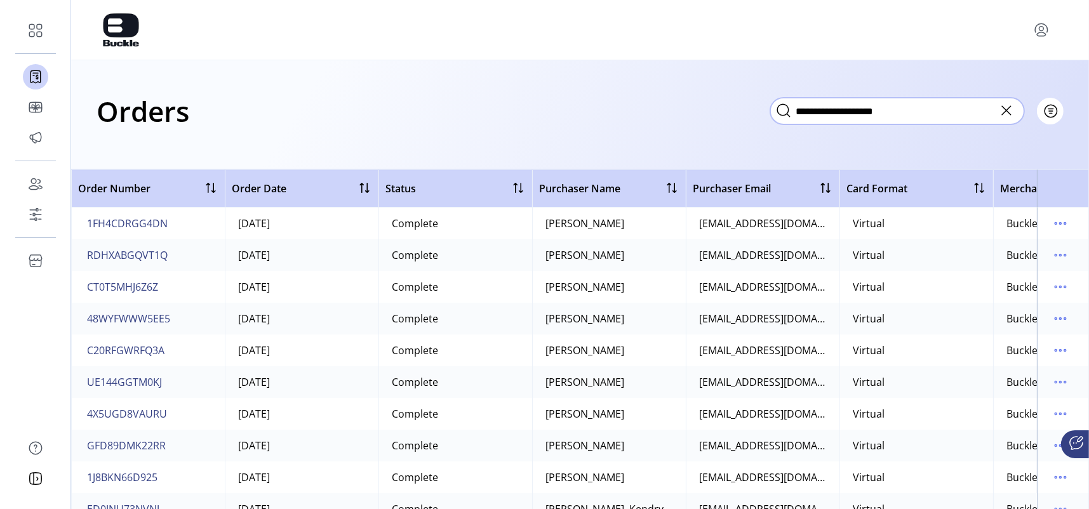
type input "**********"
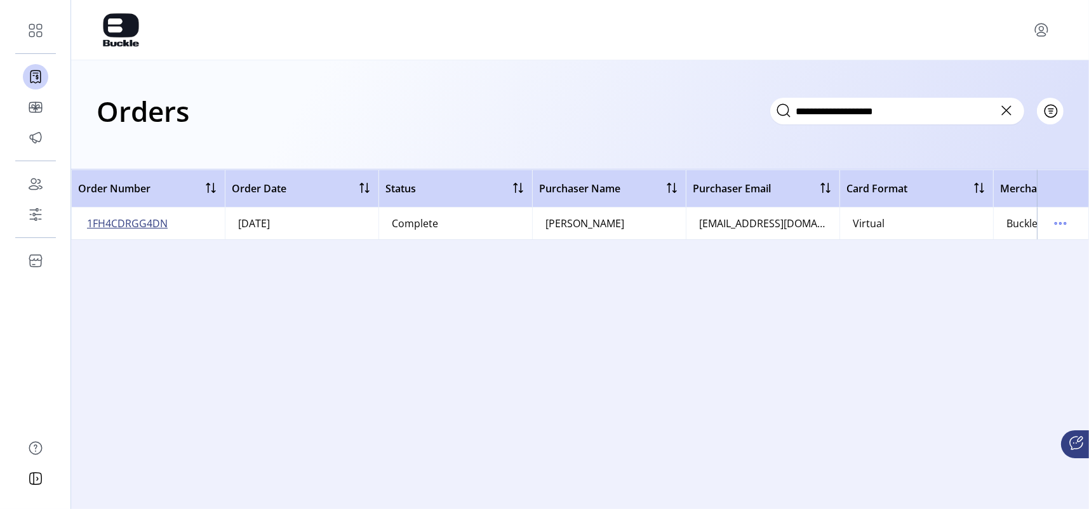
click at [144, 228] on span "1FH4CDRGG4DN" at bounding box center [127, 223] width 81 height 15
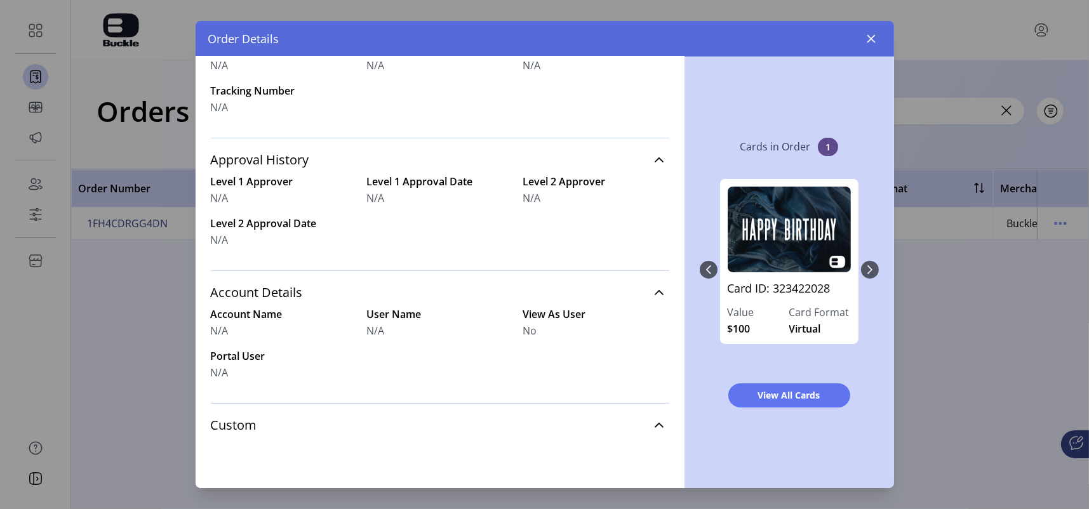
scroll to position [461, 0]
click at [654, 290] on icon at bounding box center [659, 292] width 10 height 10
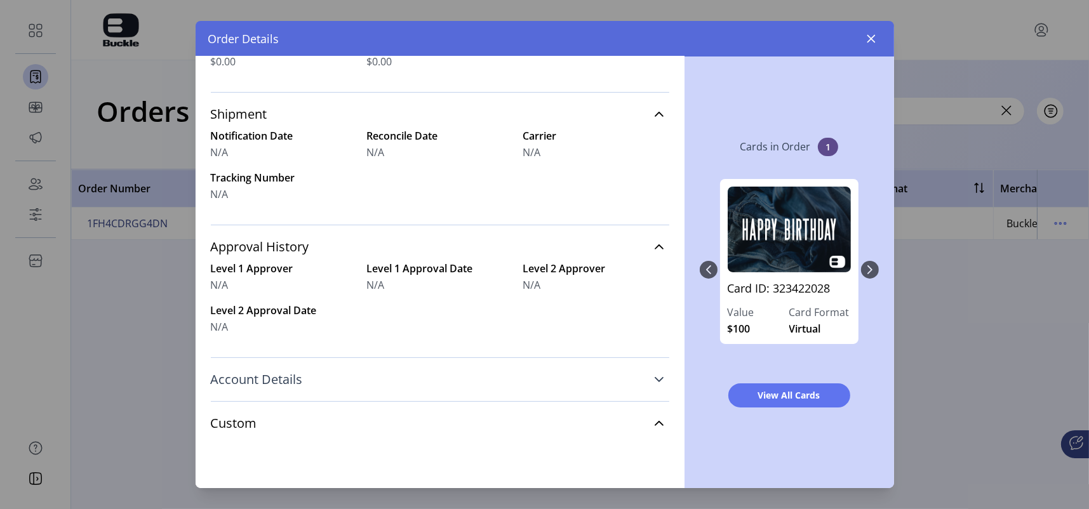
scroll to position [372, 0]
click at [654, 378] on icon at bounding box center [659, 381] width 10 height 10
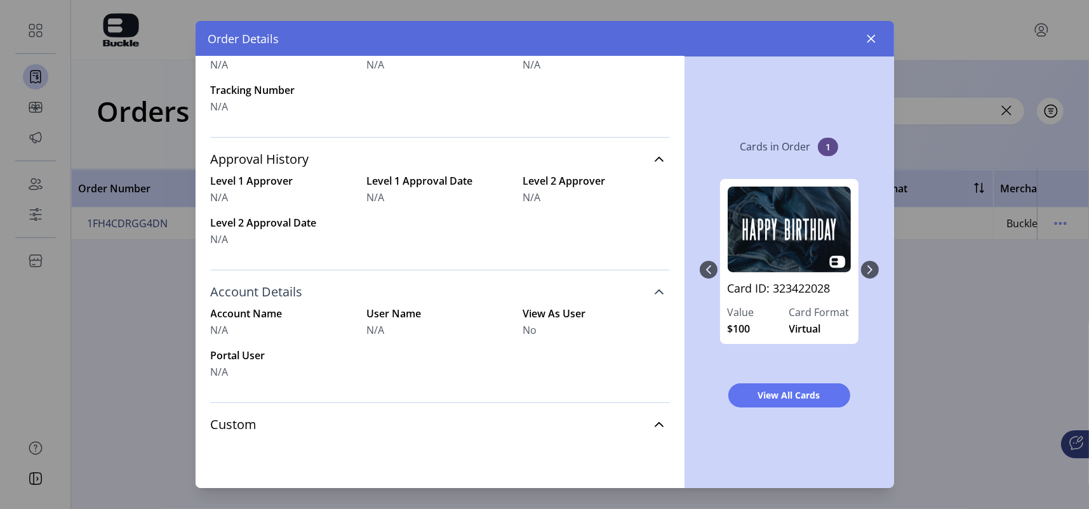
scroll to position [461, 0]
click at [781, 384] on span "View All Cards" at bounding box center [789, 395] width 89 height 13
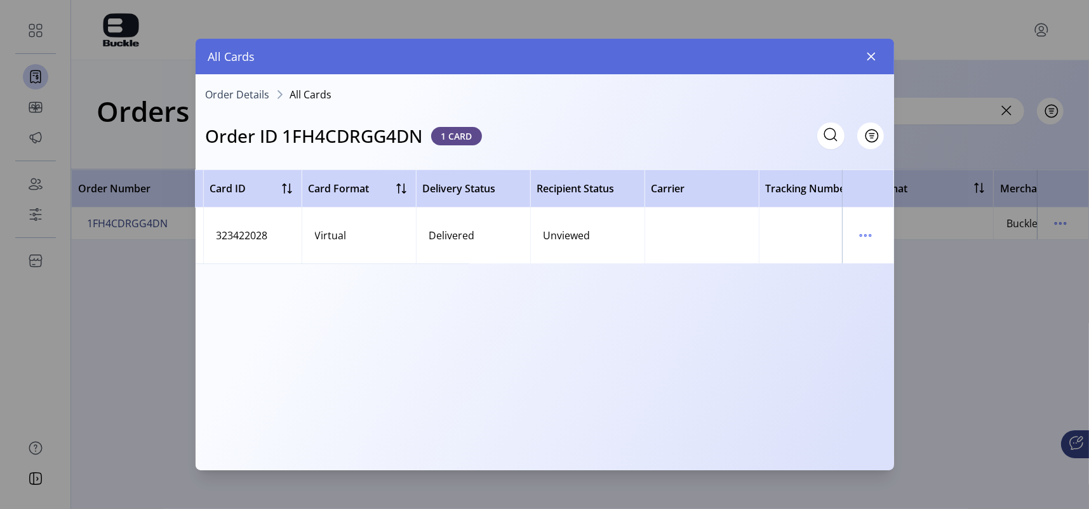
scroll to position [0, 455]
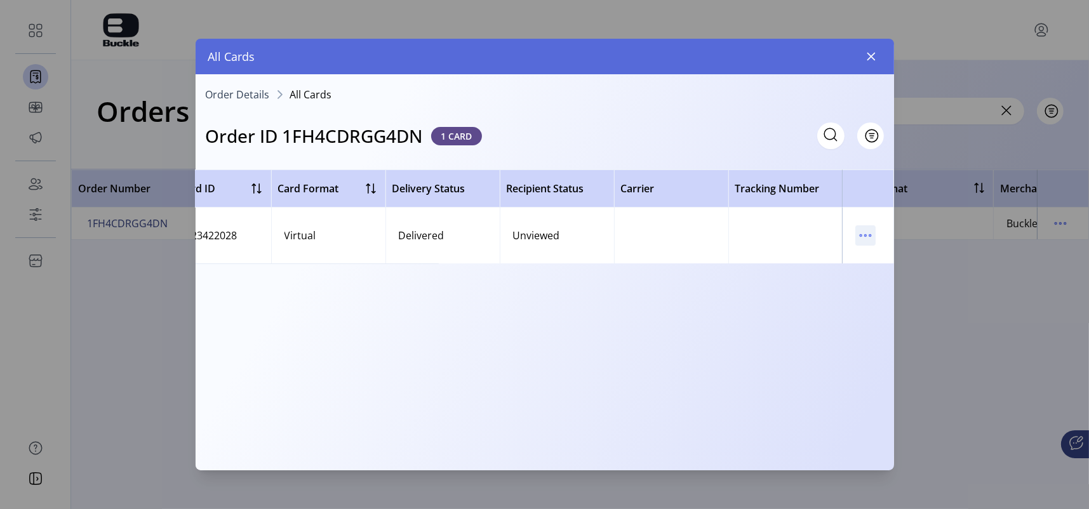
click at [862, 234] on icon "menu" at bounding box center [865, 235] width 20 height 20
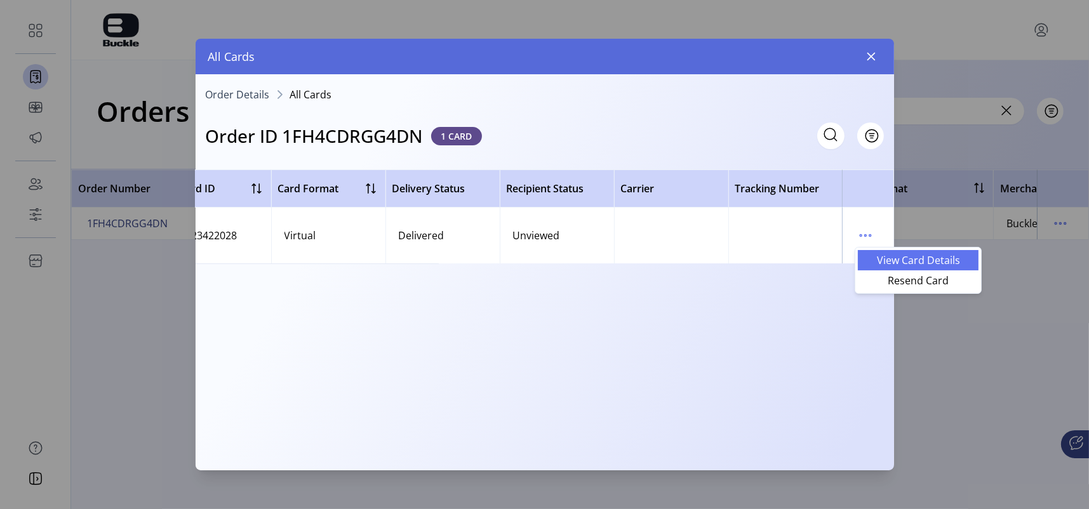
click at [865, 260] on span "View Card Details" at bounding box center [918, 260] width 105 height 10
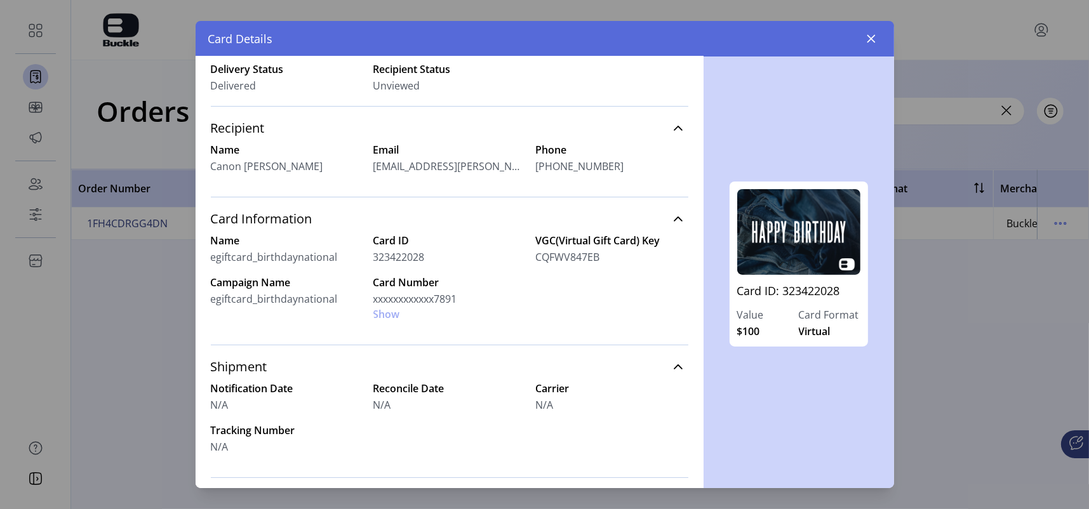
scroll to position [242, 0]
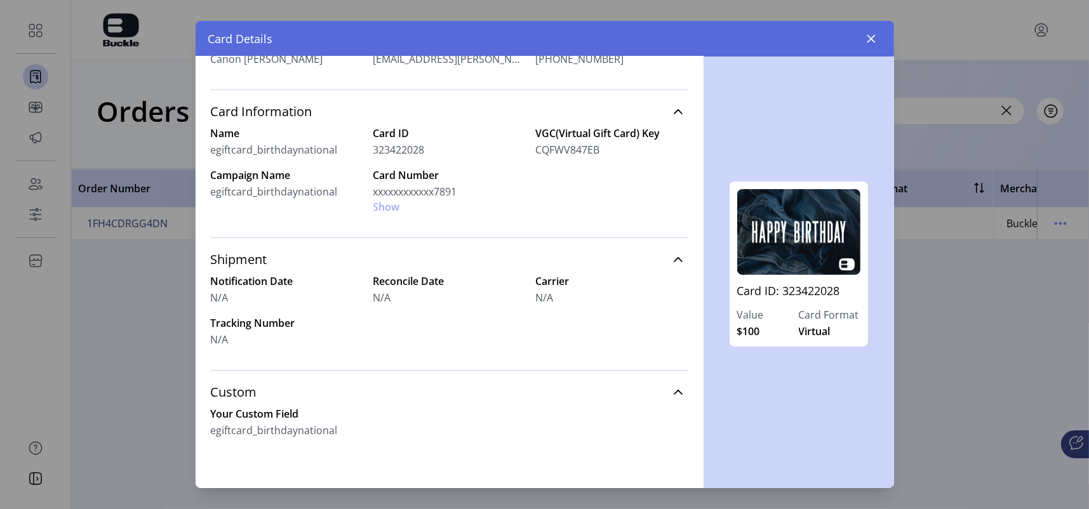
click at [382, 207] on div "Card Number xxxxxxxxxxxx7891 Show" at bounding box center [449, 191] width 152 height 47
click at [382, 206] on div "Card Number xxxxxxxxxxxx7891 Show" at bounding box center [449, 191] width 152 height 47
click at [379, 206] on div "Card Number xxxxxxxxxxxx7891 Show" at bounding box center [449, 191] width 152 height 47
click at [380, 208] on div "Card Number xxxxxxxxxxxx7891 Show" at bounding box center [449, 191] width 152 height 47
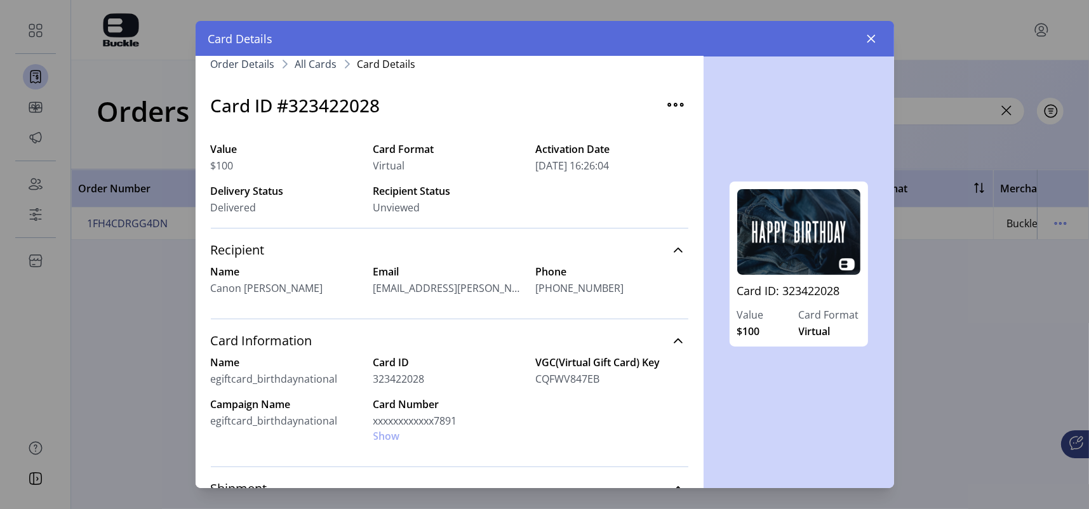
scroll to position [0, 0]
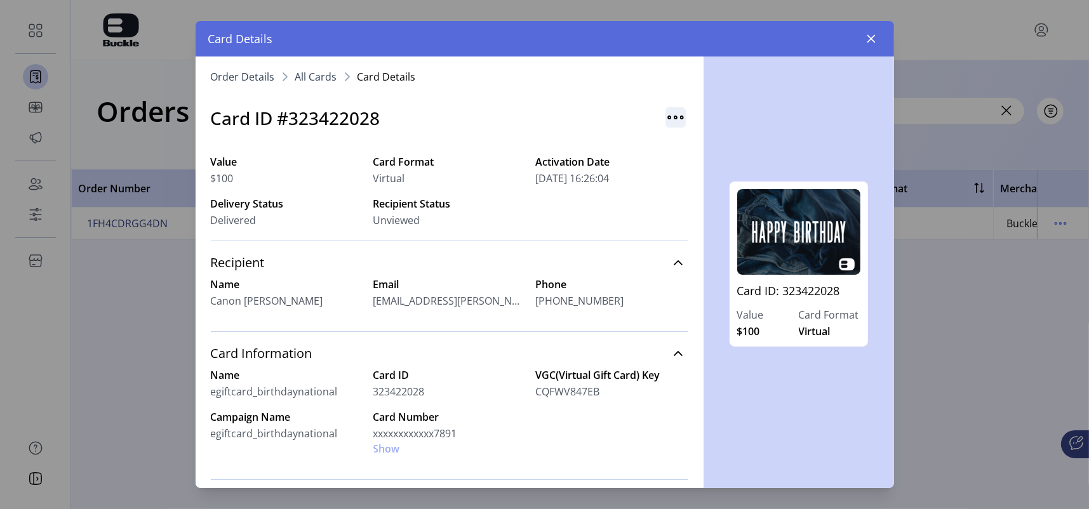
click at [672, 118] on img "button" at bounding box center [676, 117] width 20 height 20
click at [408, 119] on div "Card ID #323422028" at bounding box center [450, 118] width 478 height 57
click at [666, 118] on img "button" at bounding box center [676, 117] width 20 height 20
click at [309, 82] on span "All Cards" at bounding box center [316, 77] width 42 height 10
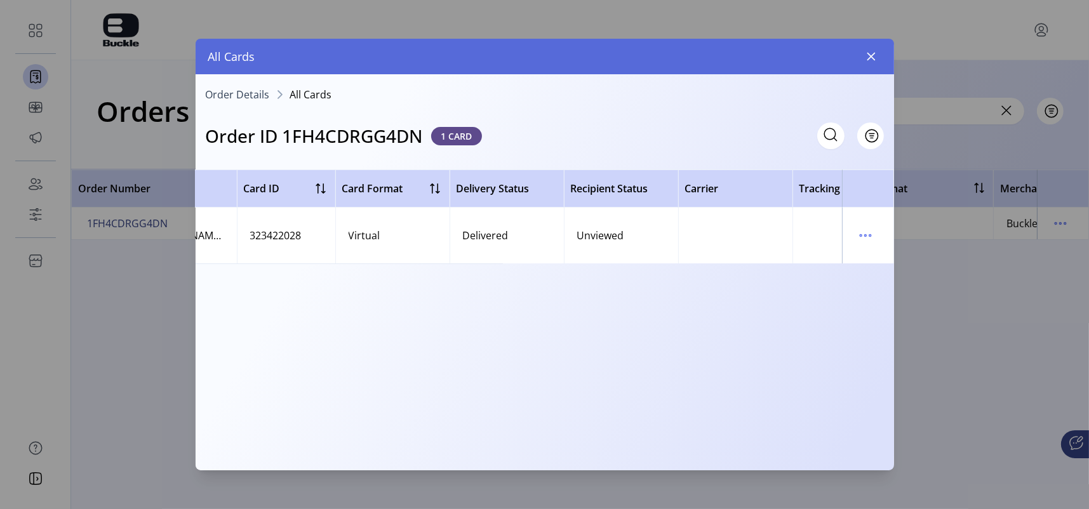
scroll to position [0, 455]
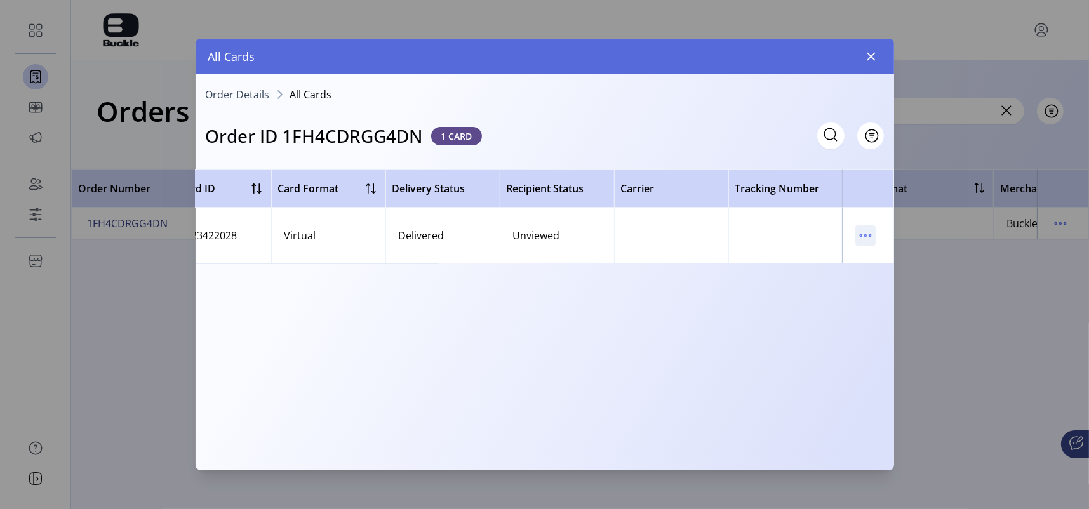
click at [859, 239] on icon "menu" at bounding box center [865, 235] width 20 height 20
click at [237, 94] on span "Order Details" at bounding box center [238, 95] width 64 height 10
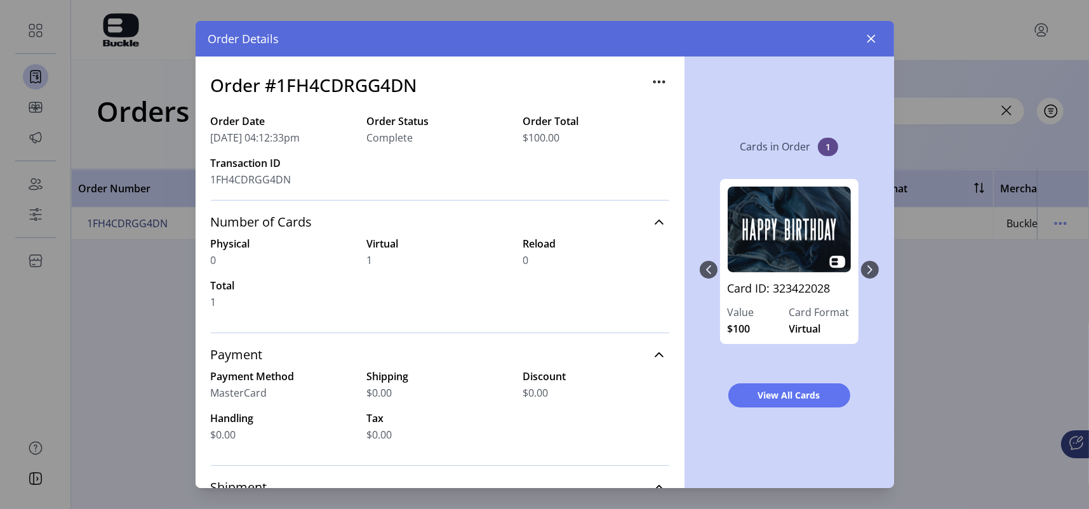
click at [864, 270] on div "Card ID: 323422028 Value $100 Card Format Virtual" at bounding box center [789, 269] width 179 height 207
click at [659, 84] on icon "button" at bounding box center [659, 82] width 20 height 20
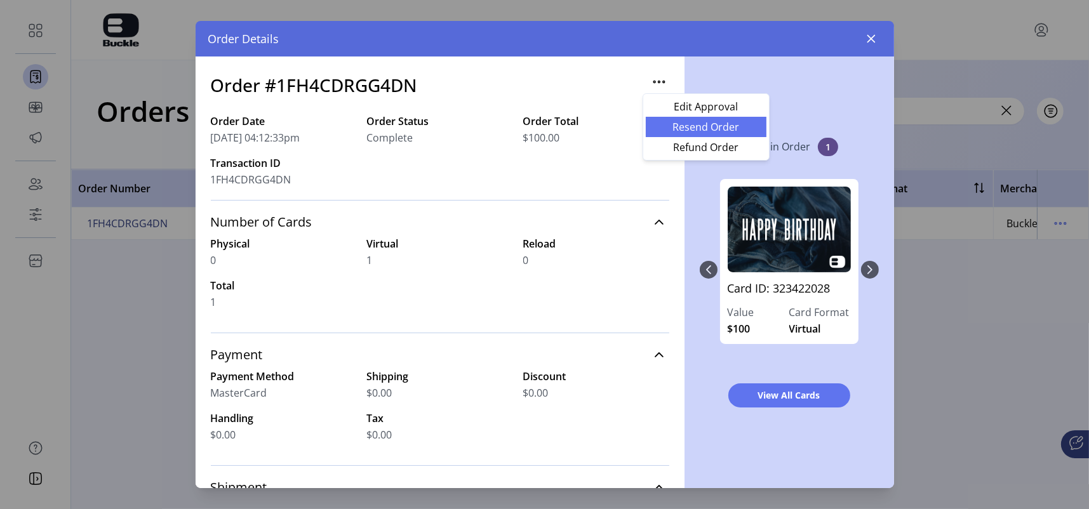
click at [674, 125] on span "Resend Order" at bounding box center [705, 127] width 105 height 10
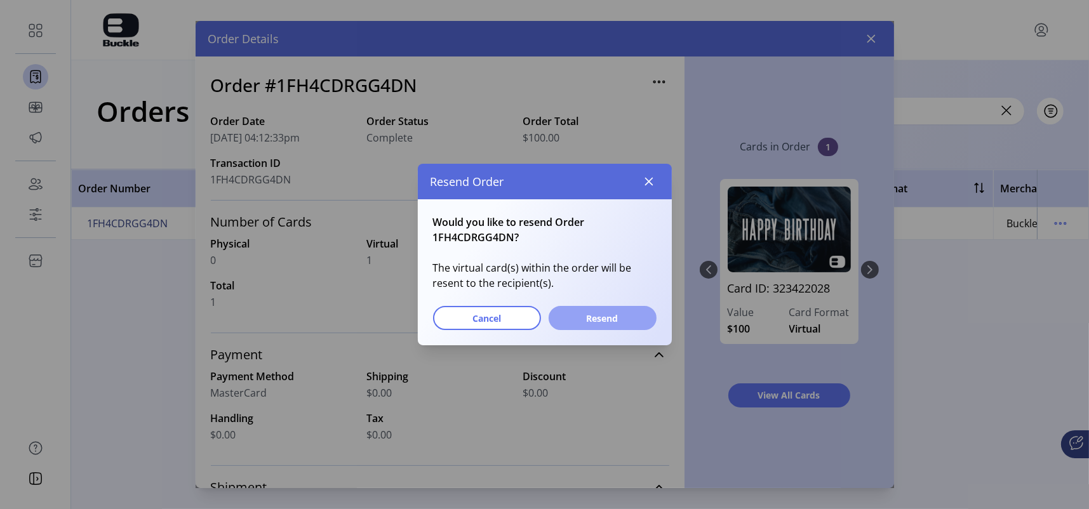
click at [618, 319] on span "Resend" at bounding box center [602, 318] width 75 height 13
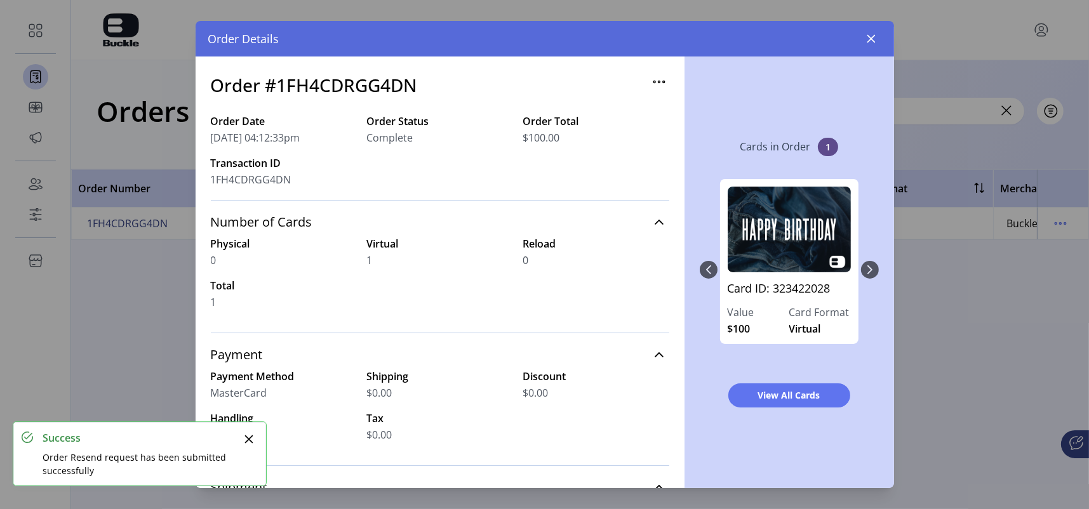
click at [658, 81] on icon "button" at bounding box center [659, 82] width 2 height 2
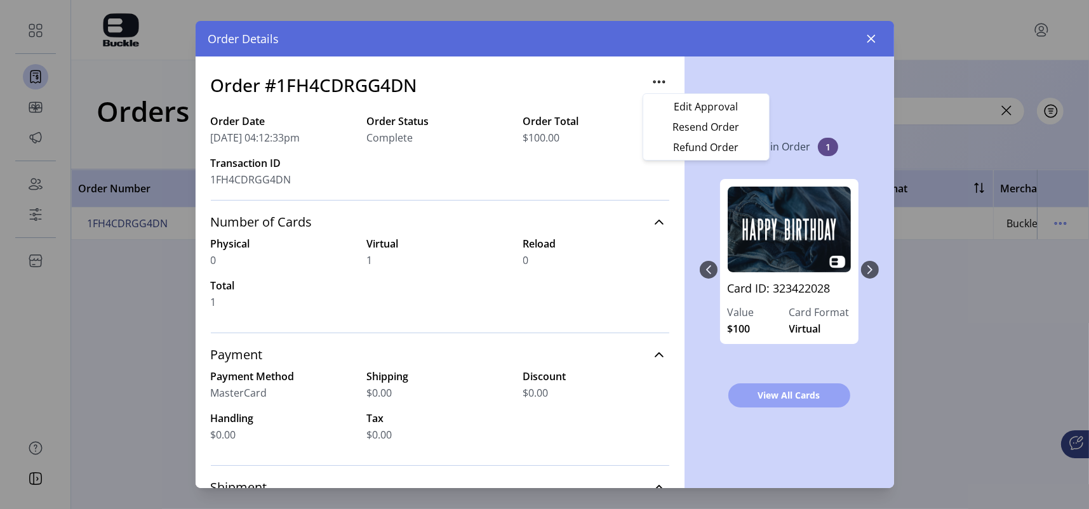
click at [769, 384] on span "View All Cards" at bounding box center [789, 395] width 89 height 13
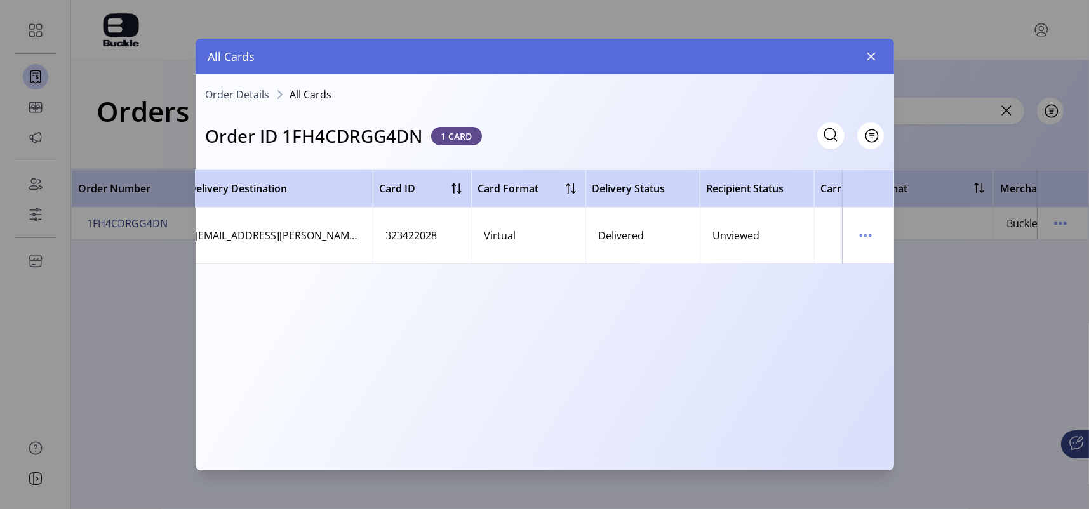
scroll to position [0, 364]
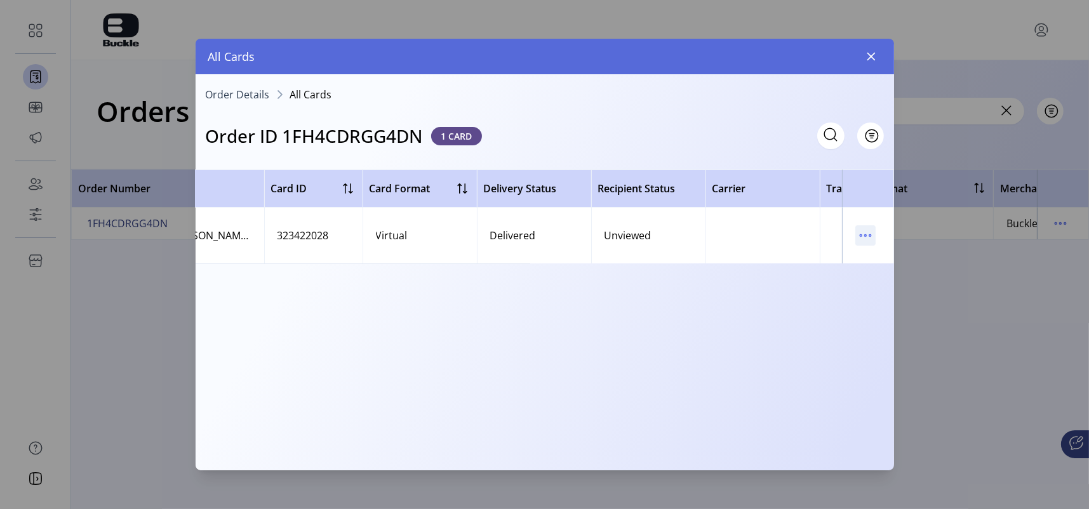
click at [865, 237] on icon "menu" at bounding box center [865, 235] width 20 height 20
click at [865, 281] on span "Resend Card" at bounding box center [918, 281] width 105 height 10
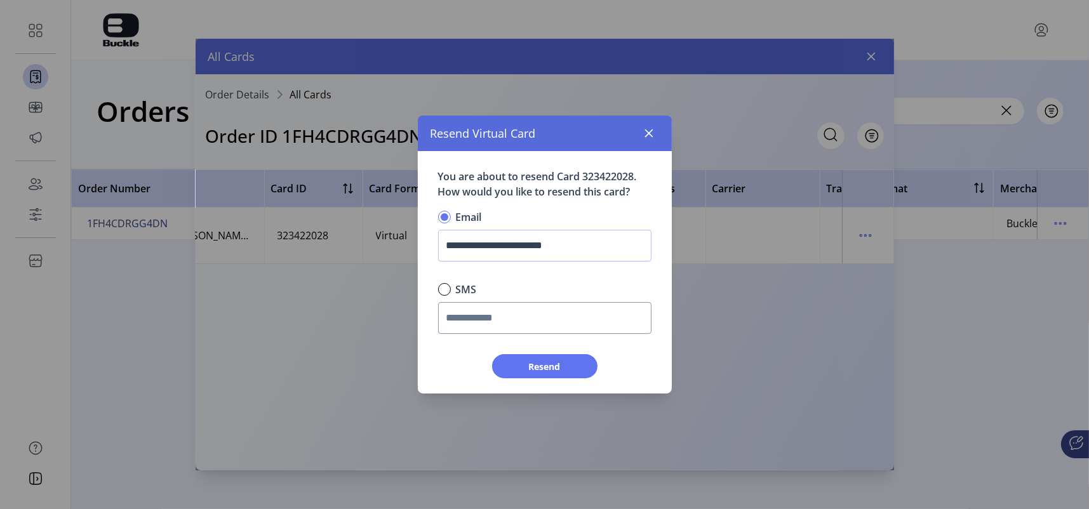
scroll to position [6, 4]
click at [646, 137] on icon "button" at bounding box center [649, 133] width 10 height 10
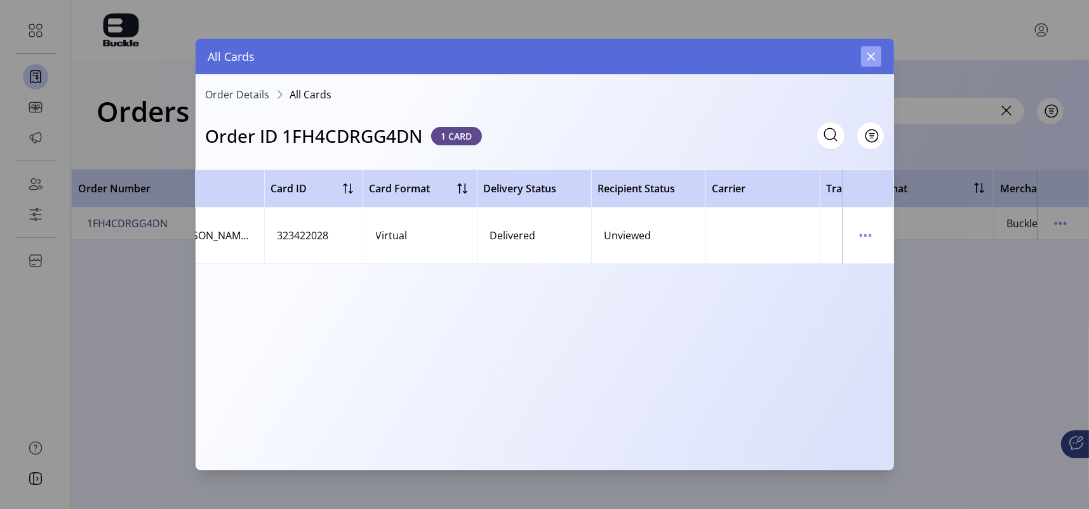
click at [865, 59] on icon "button" at bounding box center [871, 57] width 8 height 8
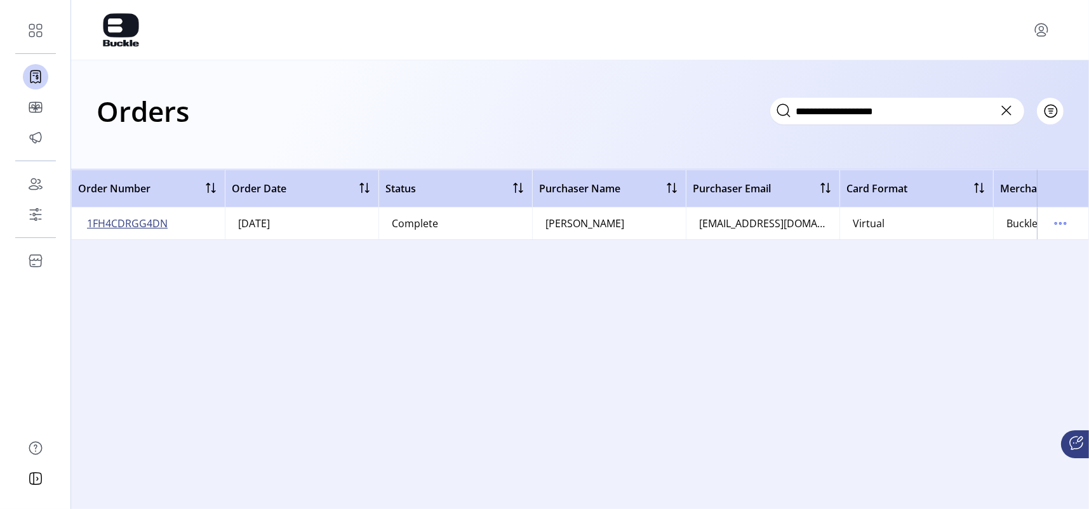
click at [155, 226] on span "1FH4CDRGG4DN" at bounding box center [127, 223] width 81 height 15
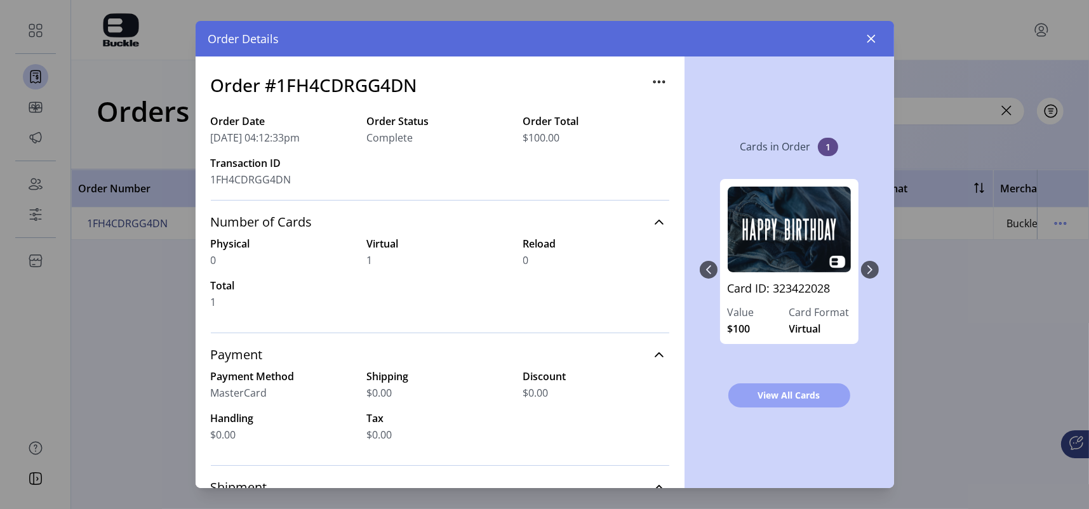
click at [798, 384] on span "View All Cards" at bounding box center [789, 395] width 89 height 13
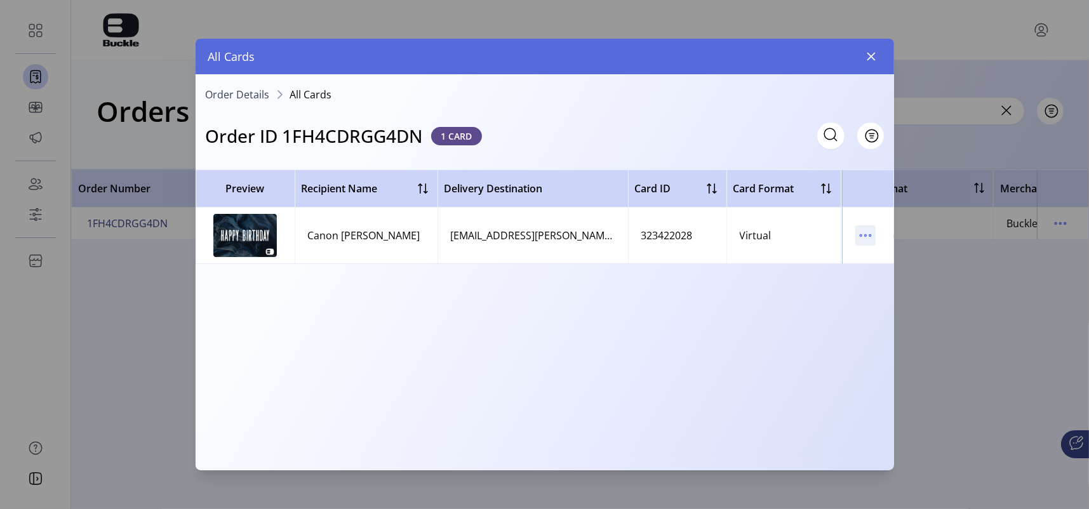
click at [865, 229] on icon "menu" at bounding box center [865, 235] width 20 height 20
click at [865, 278] on span "Resend Card" at bounding box center [918, 281] width 105 height 10
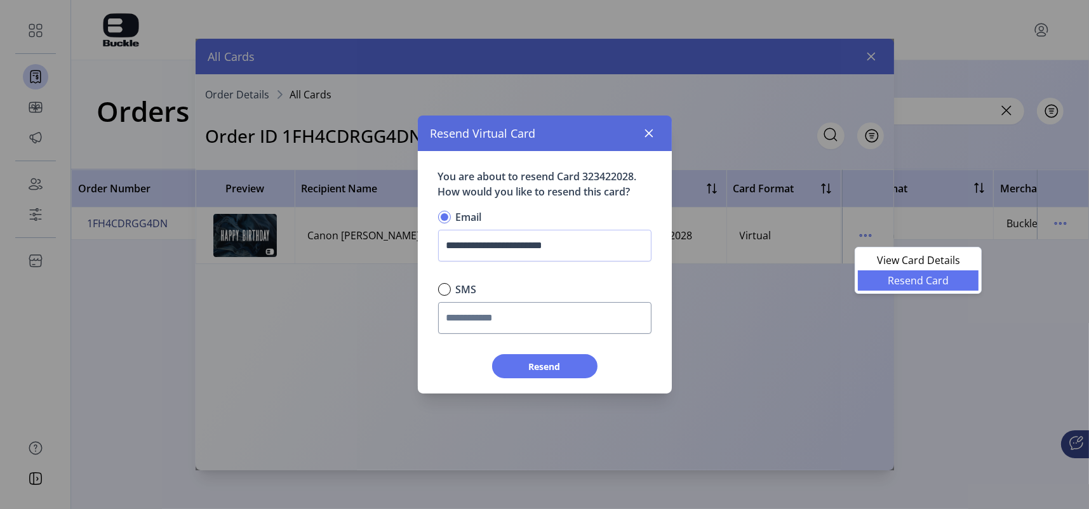
scroll to position [6, 4]
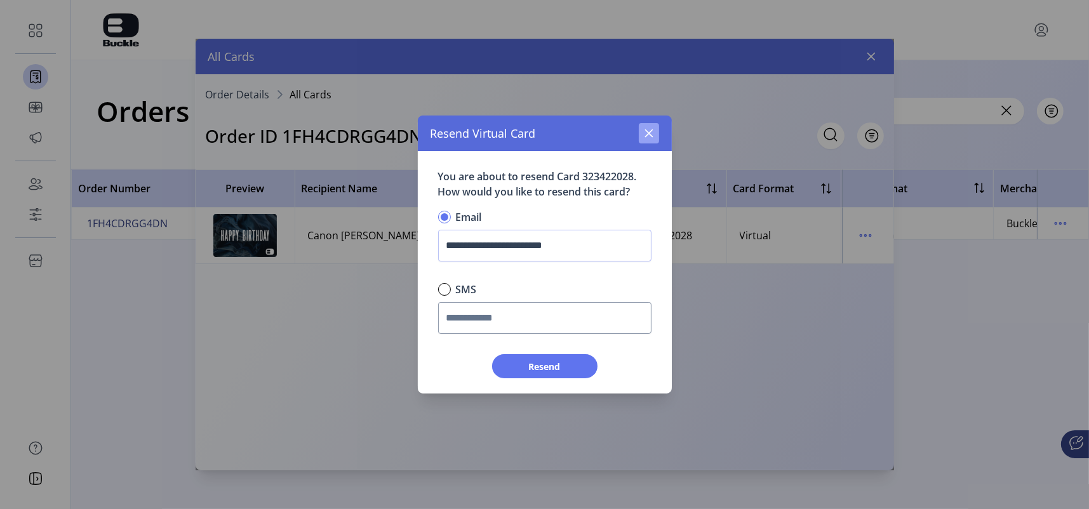
click at [651, 140] on button "button" at bounding box center [649, 133] width 20 height 20
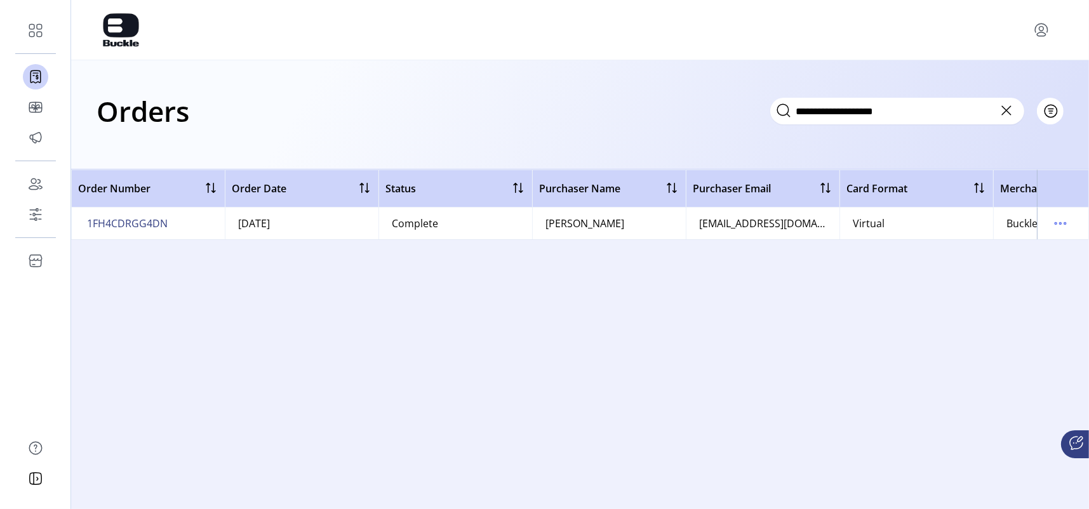
click at [100, 222] on span "1FH4CDRGG4DN" at bounding box center [127, 223] width 81 height 15
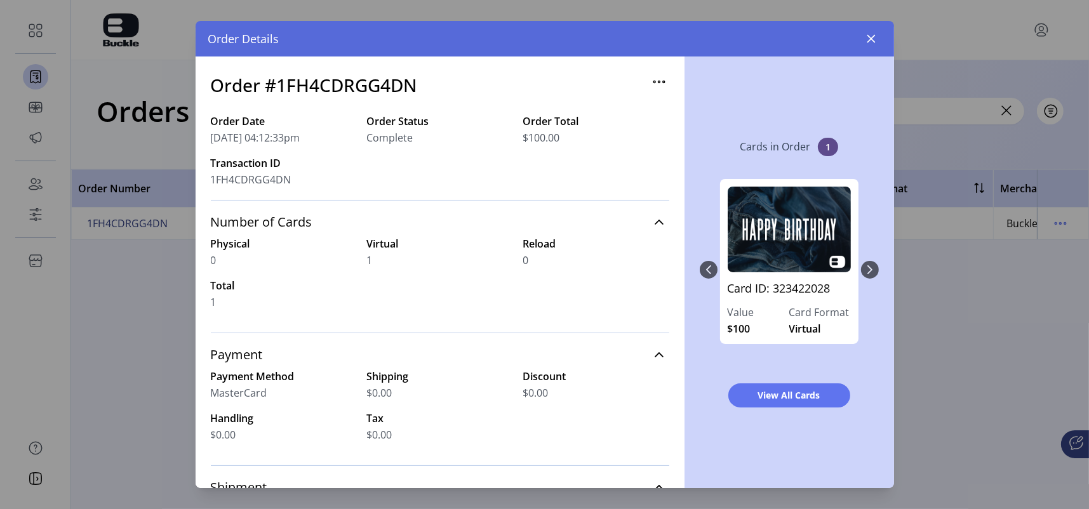
click at [650, 82] on icon "button" at bounding box center [659, 82] width 20 height 20
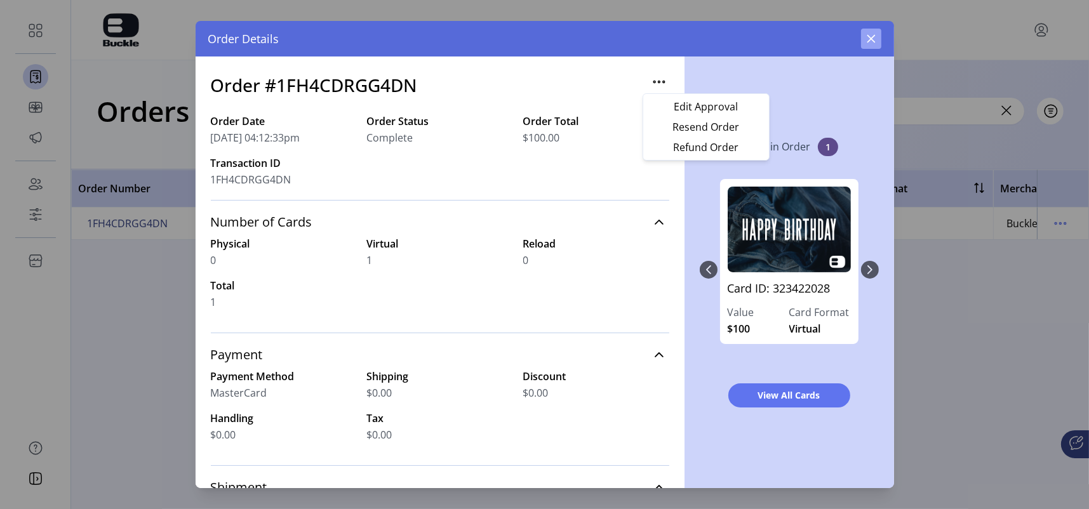
click at [865, 38] on icon "button" at bounding box center [871, 39] width 8 height 8
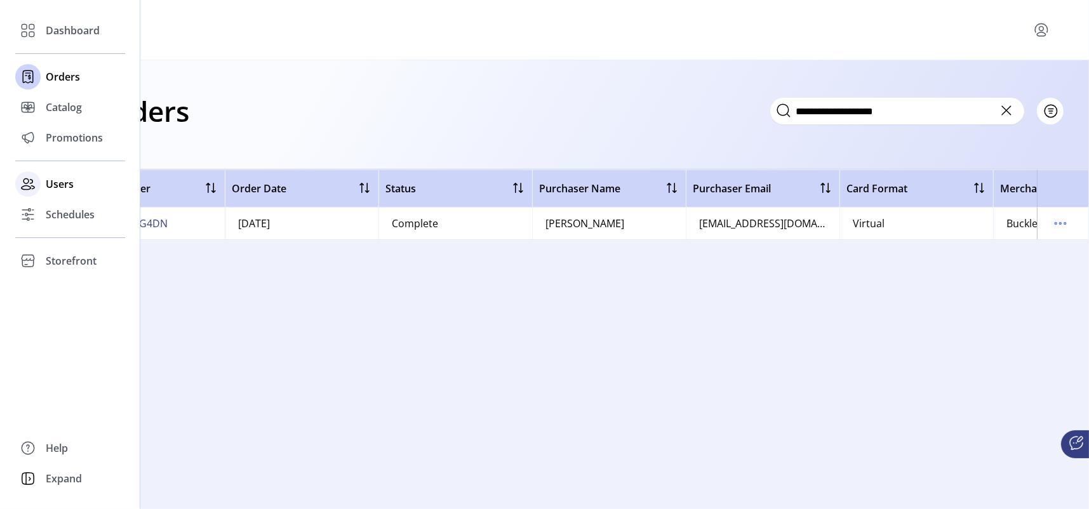
click at [64, 185] on span "Users" at bounding box center [60, 184] width 28 height 15
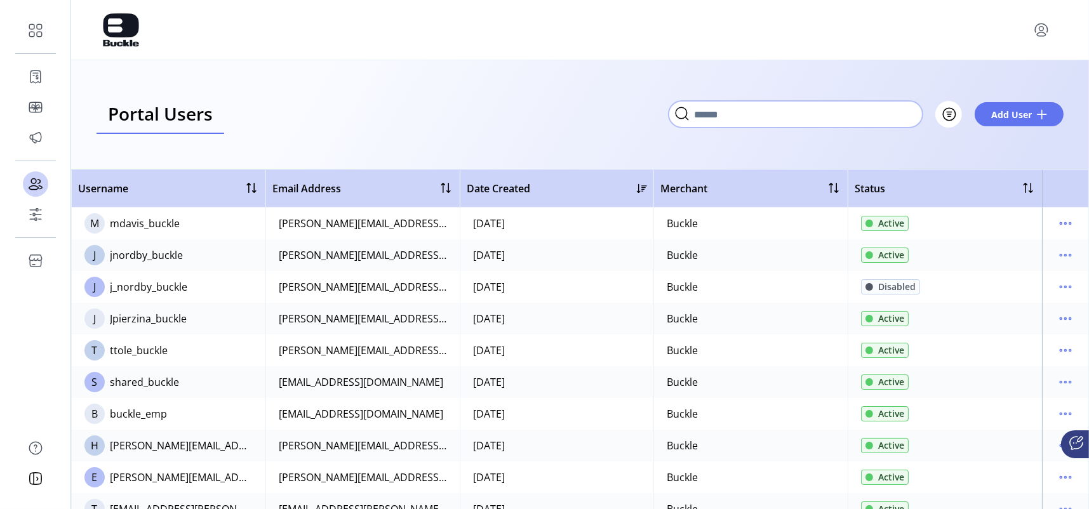
click at [797, 116] on input "Search" at bounding box center [796, 114] width 254 height 27
type input "******"
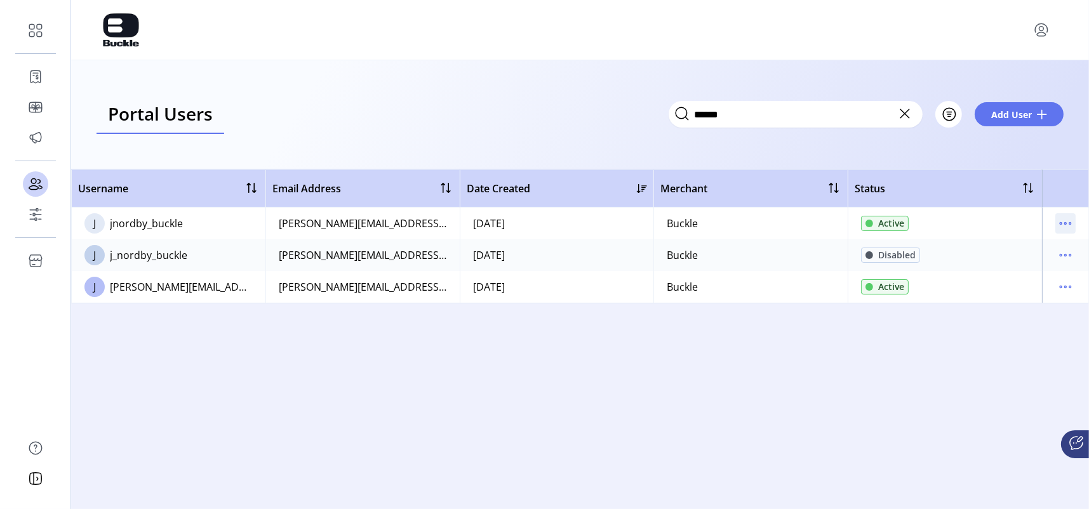
click at [865, 225] on icon "menu" at bounding box center [1065, 223] width 20 height 20
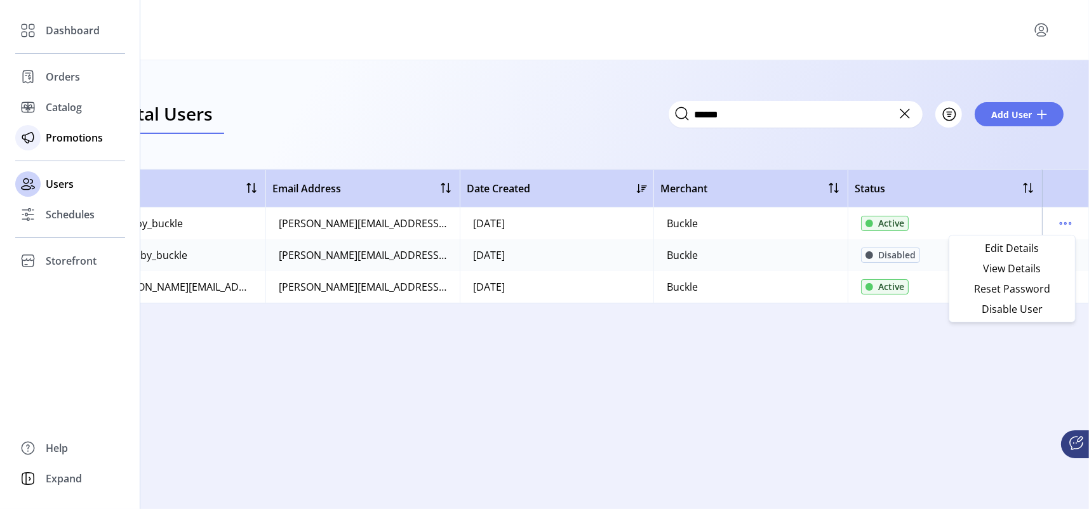
click at [54, 140] on span "Promotions" at bounding box center [74, 137] width 57 height 15
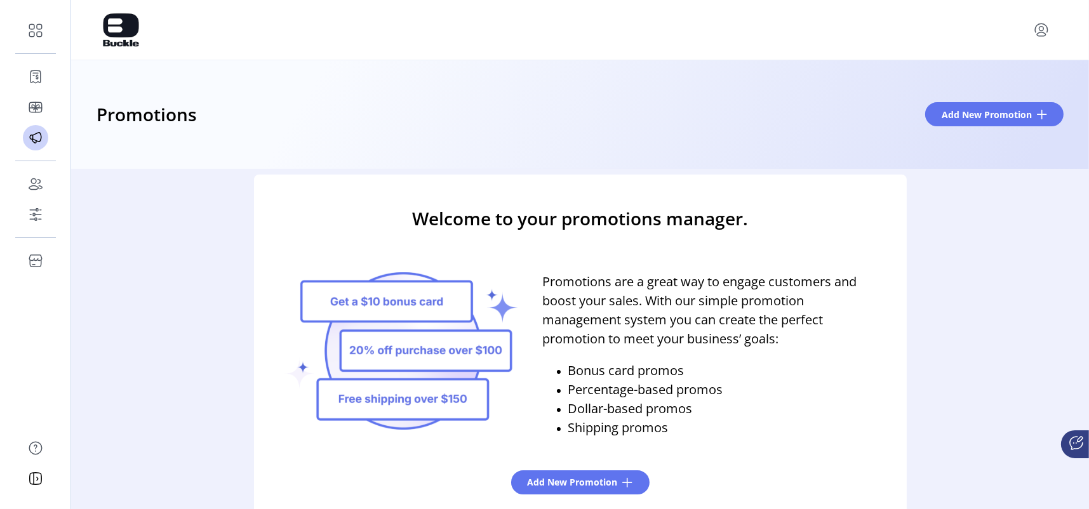
scroll to position [23, 0]
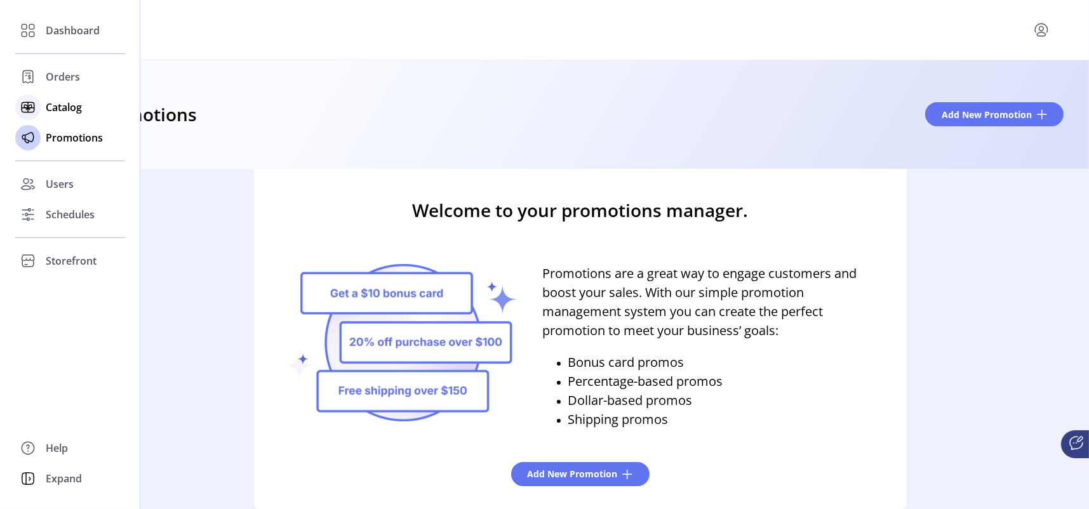
click at [60, 109] on span "Catalog" at bounding box center [64, 107] width 36 height 15
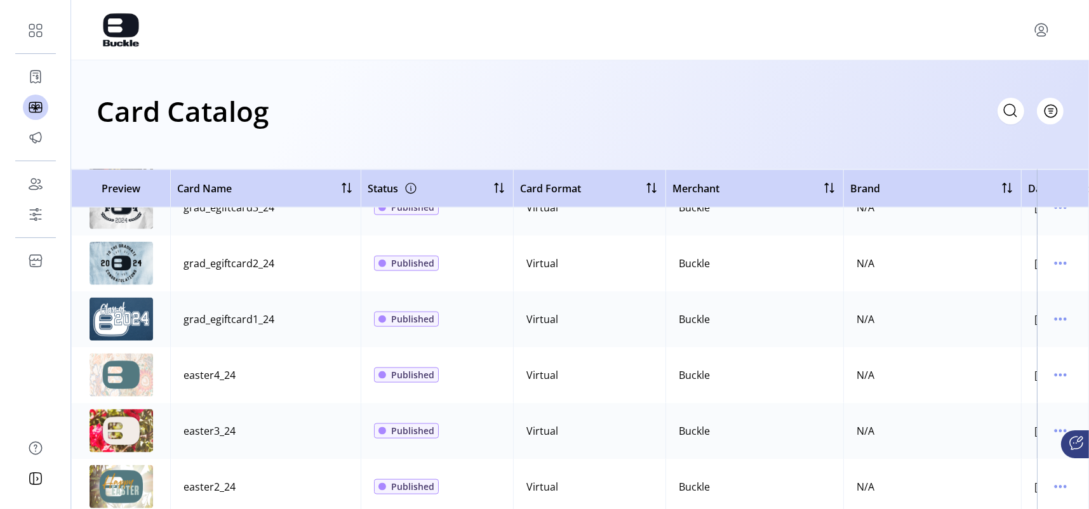
scroll to position [2032, 0]
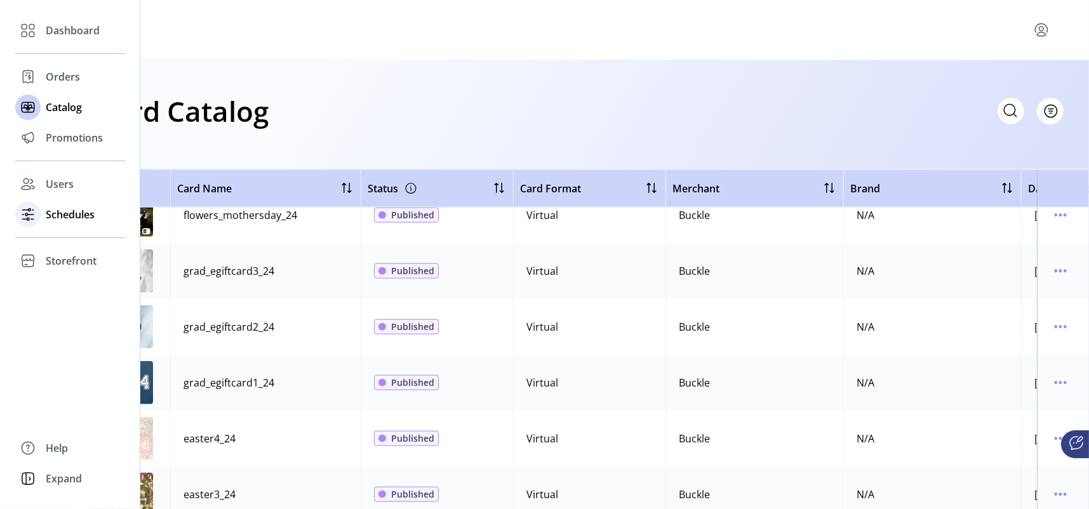
click at [55, 220] on span "Schedules" at bounding box center [70, 214] width 49 height 15
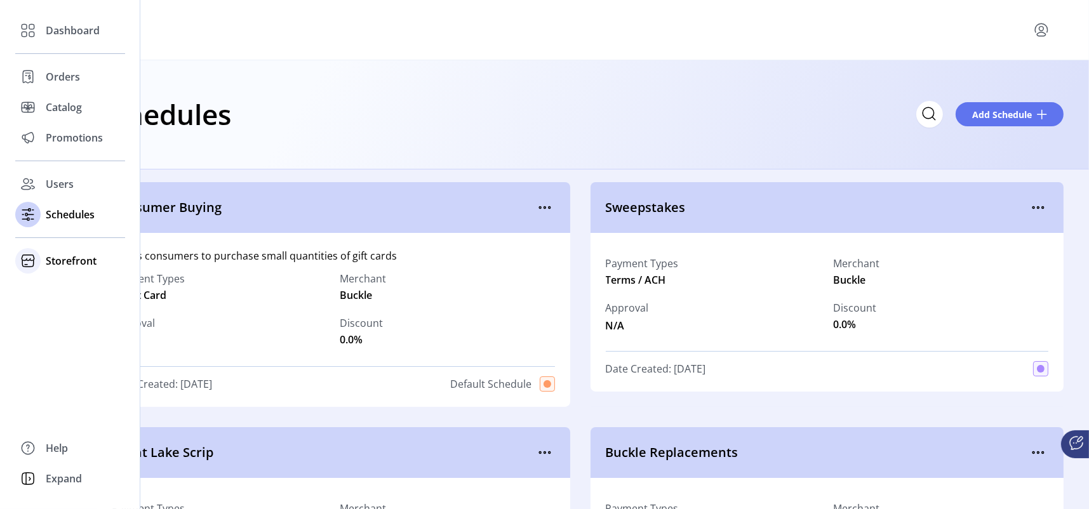
click at [64, 260] on span "Storefront" at bounding box center [71, 260] width 51 height 15
click at [61, 218] on span "Schedules" at bounding box center [70, 214] width 49 height 15
